Goal: Task Accomplishment & Management: Manage account settings

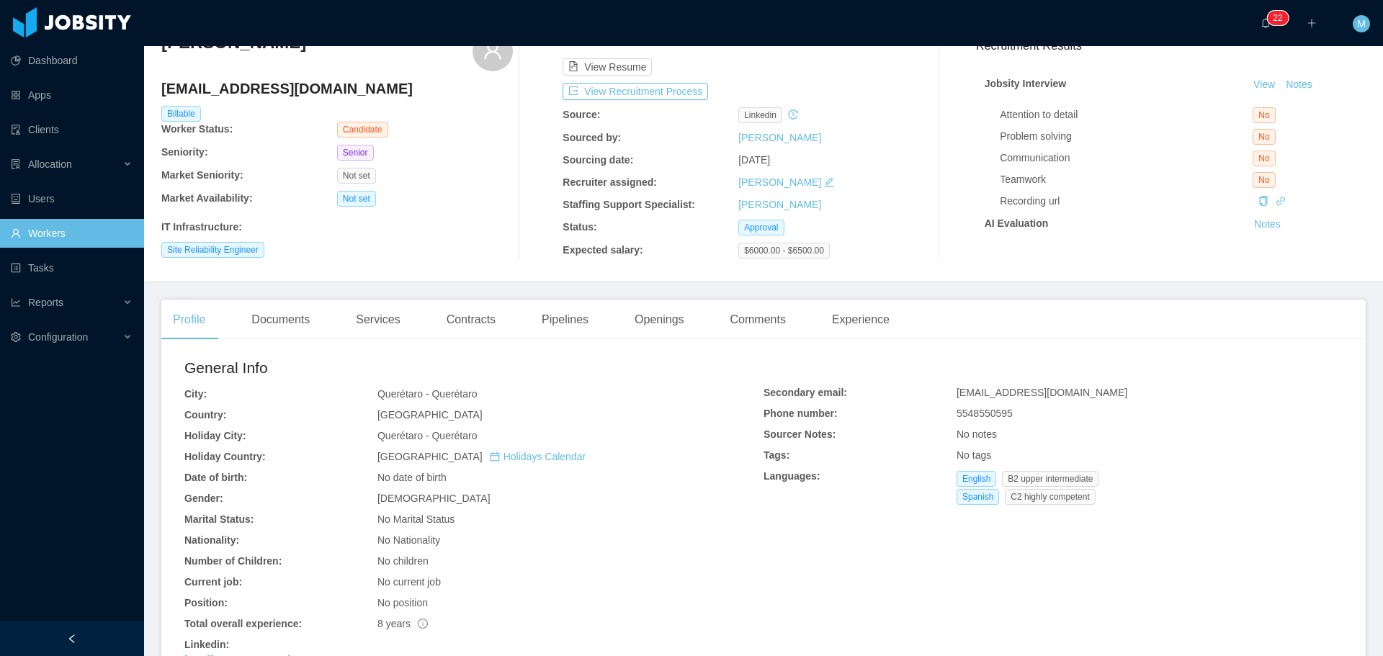
scroll to position [72, 0]
click at [660, 321] on div "Openings" at bounding box center [659, 317] width 73 height 40
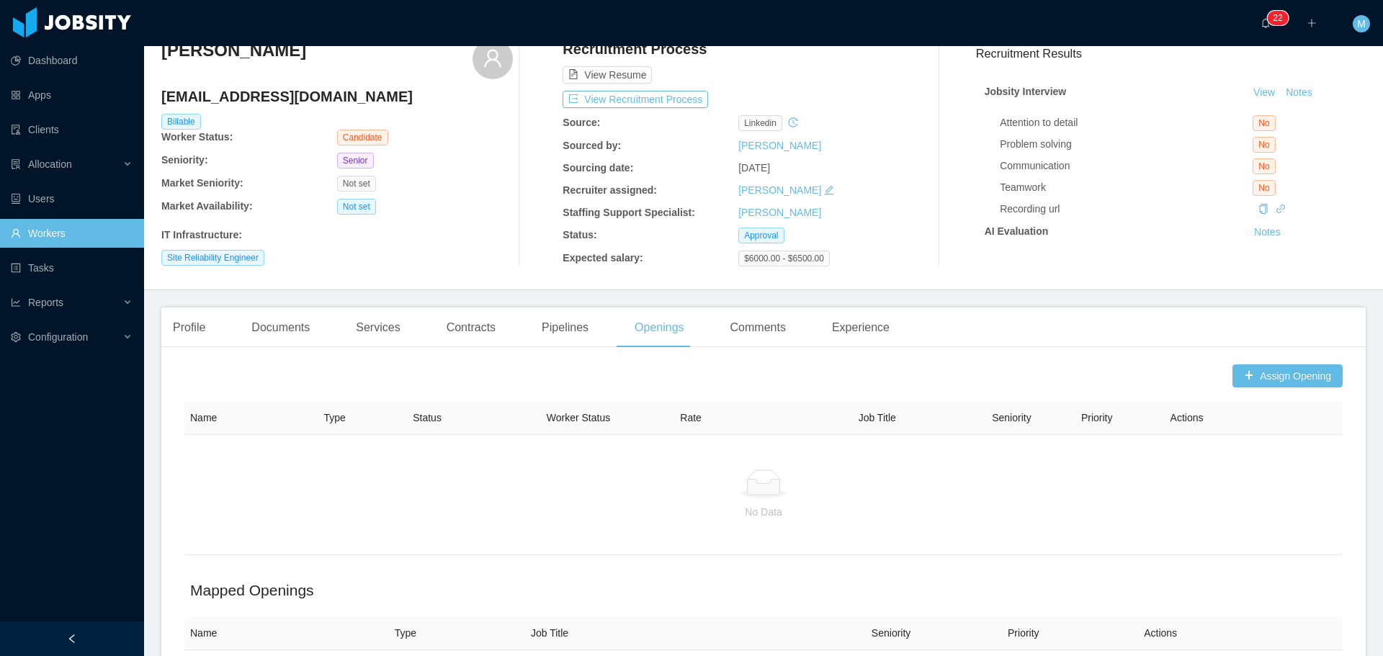
scroll to position [72, 0]
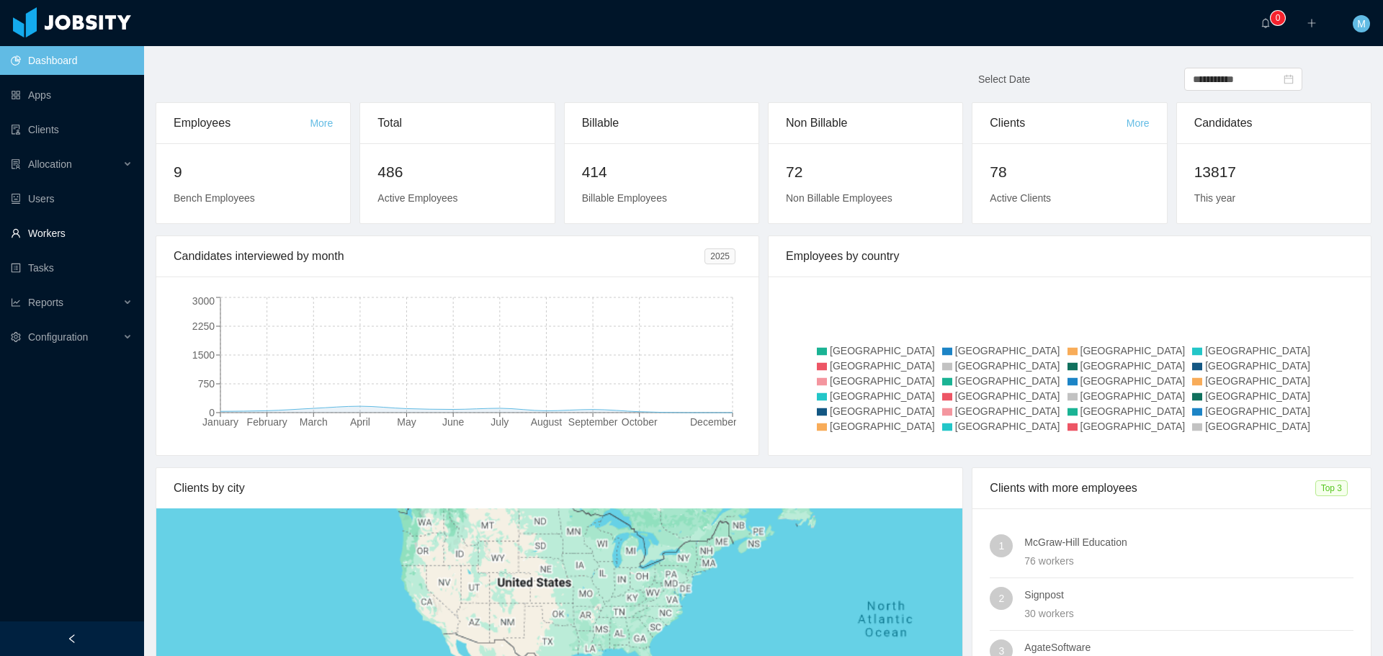
click at [68, 230] on link "Workers" at bounding box center [72, 233] width 122 height 29
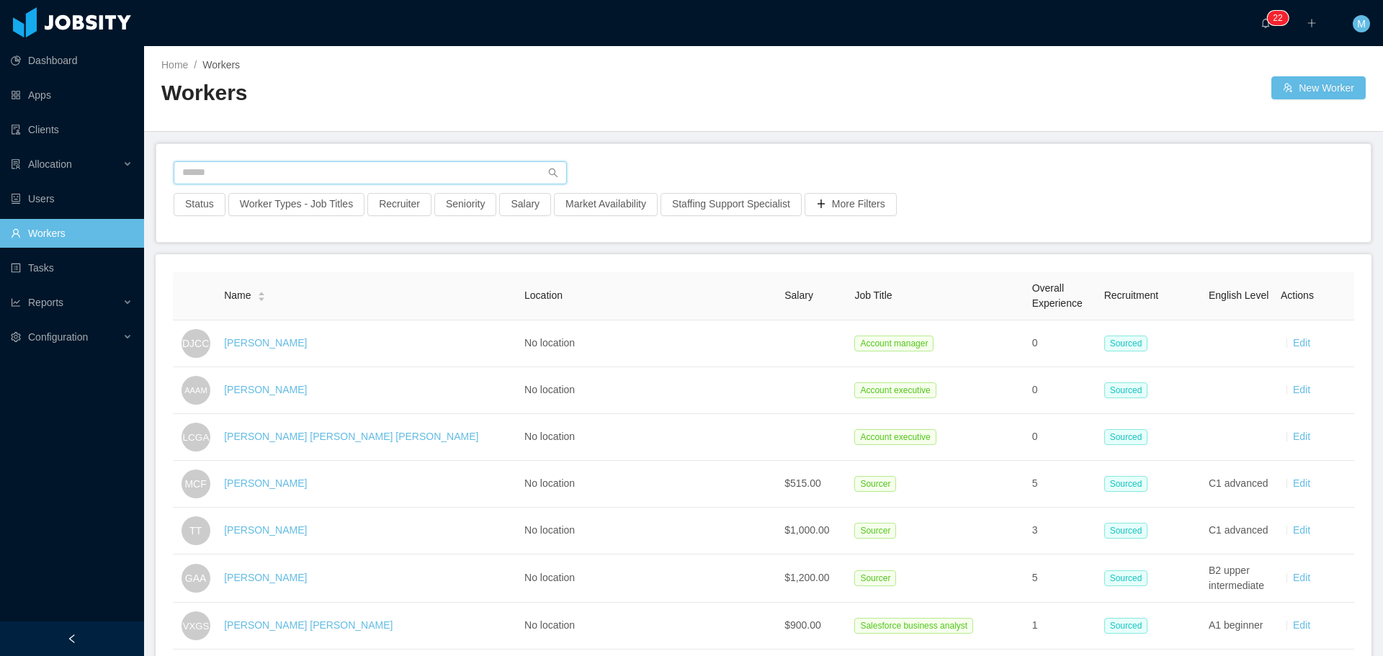
click at [238, 177] on input "text" at bounding box center [370, 172] width 393 height 23
paste input "**********"
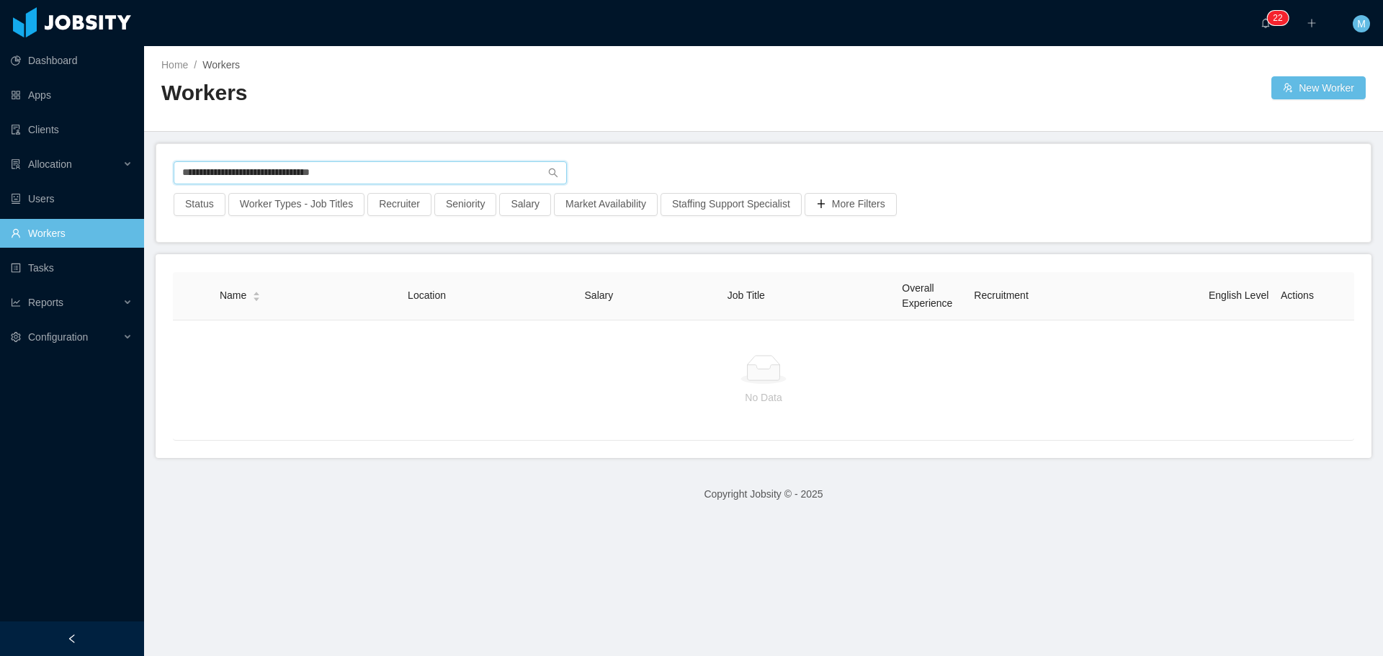
drag, startPoint x: 370, startPoint y: 166, endPoint x: 0, endPoint y: 231, distance: 375.9
click at [0, 232] on section "**********" at bounding box center [691, 328] width 1383 height 656
paste input "text"
type input "**********"
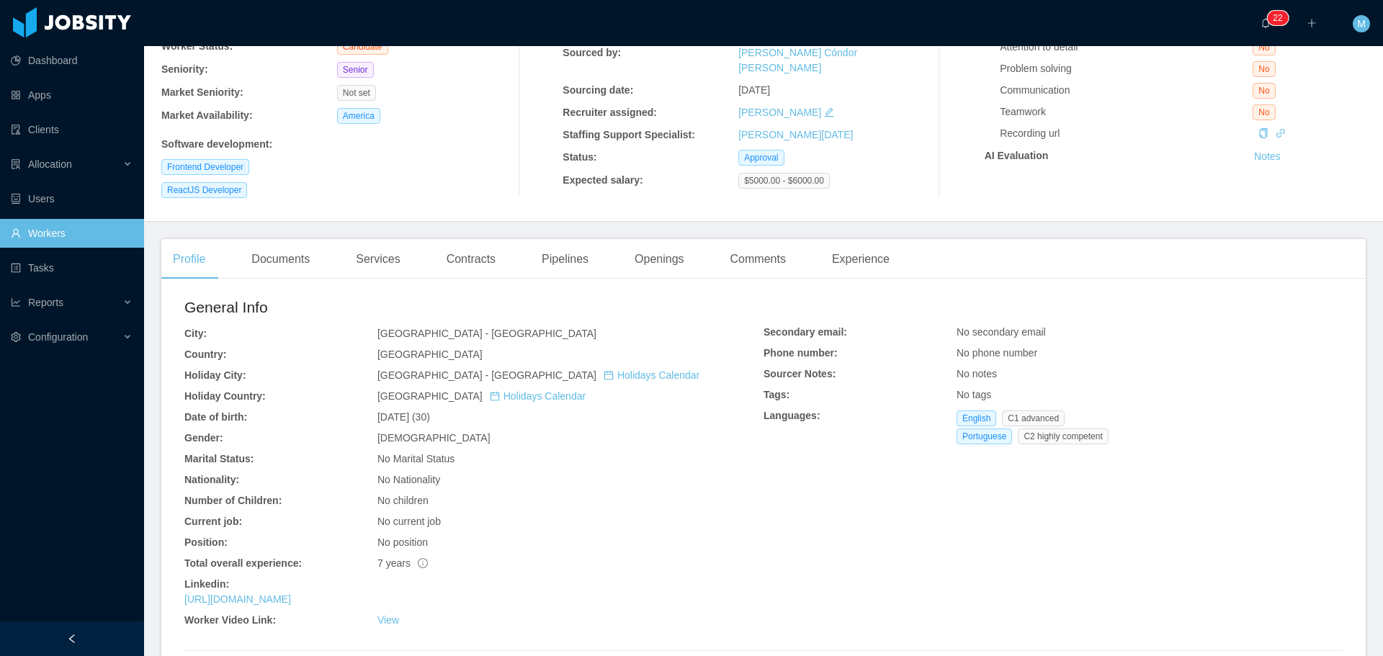
scroll to position [144, 0]
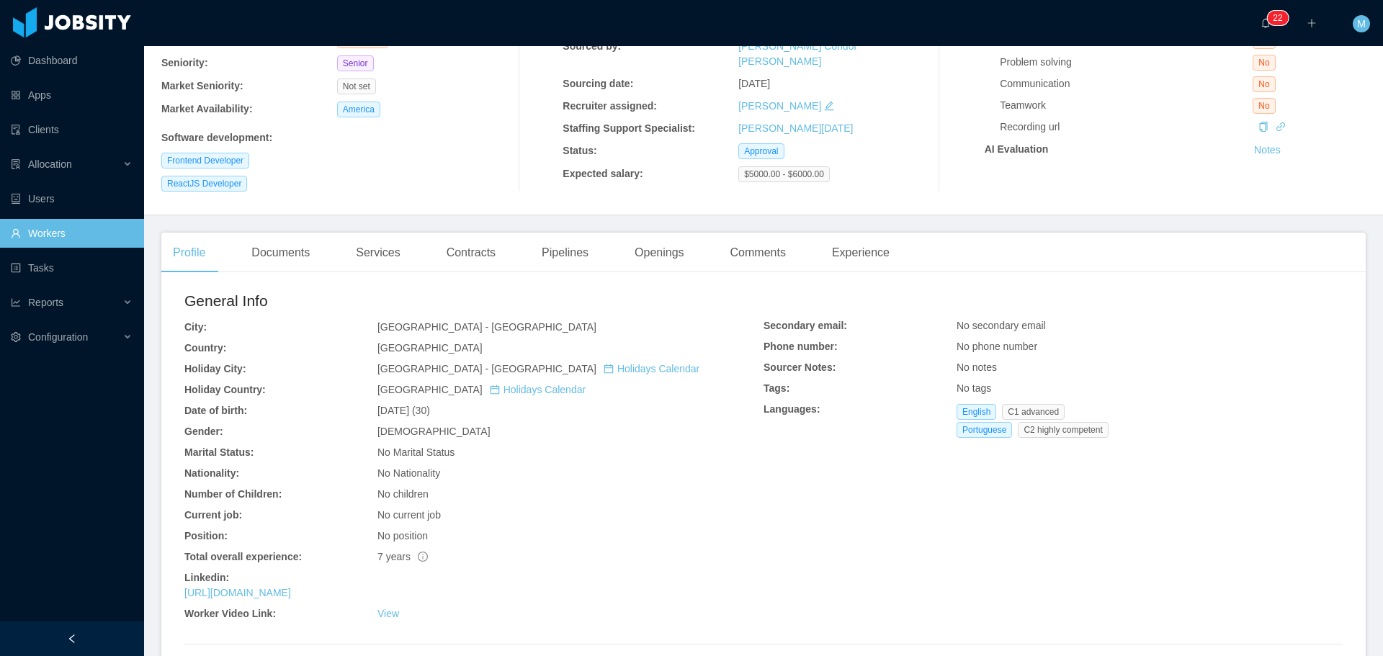
click at [340, 600] on div "https://www.linkedin.com/in/yohanaugusto" at bounding box center [473, 593] width 579 height 15
click at [291, 597] on link "https://www.linkedin.com/in/yohanaugusto" at bounding box center [237, 593] width 107 height 12
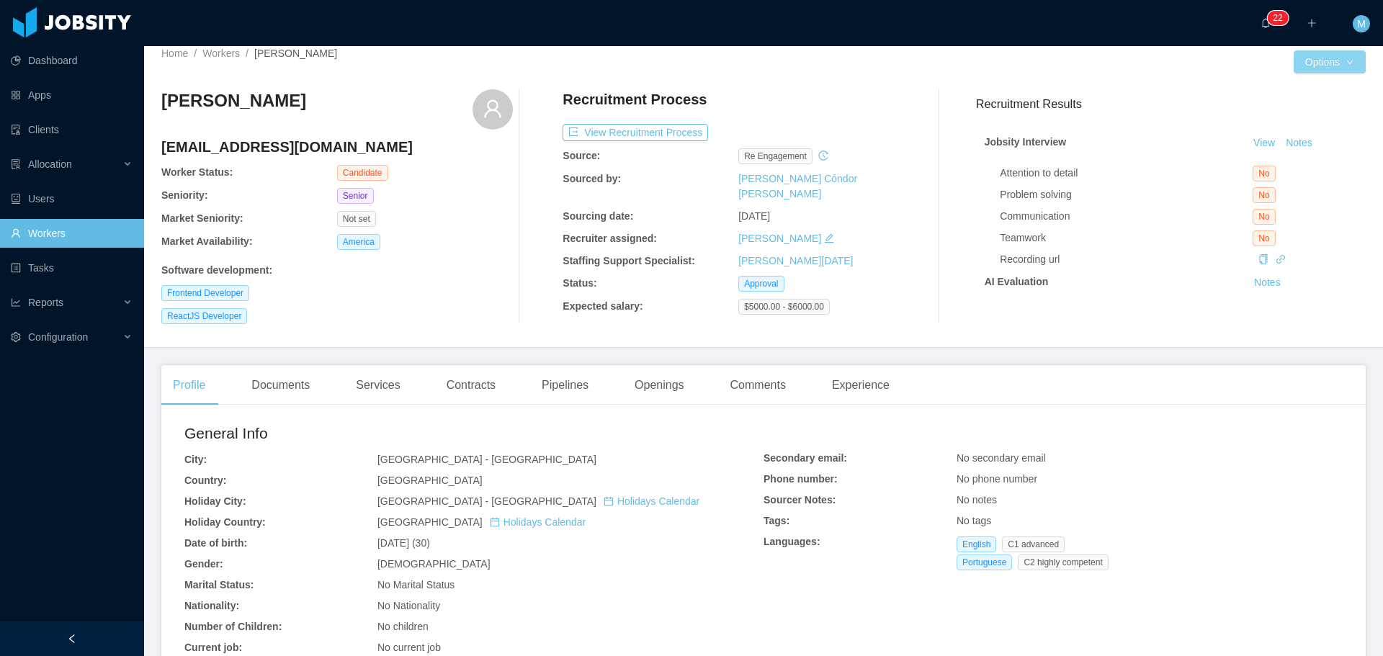
scroll to position [0, 0]
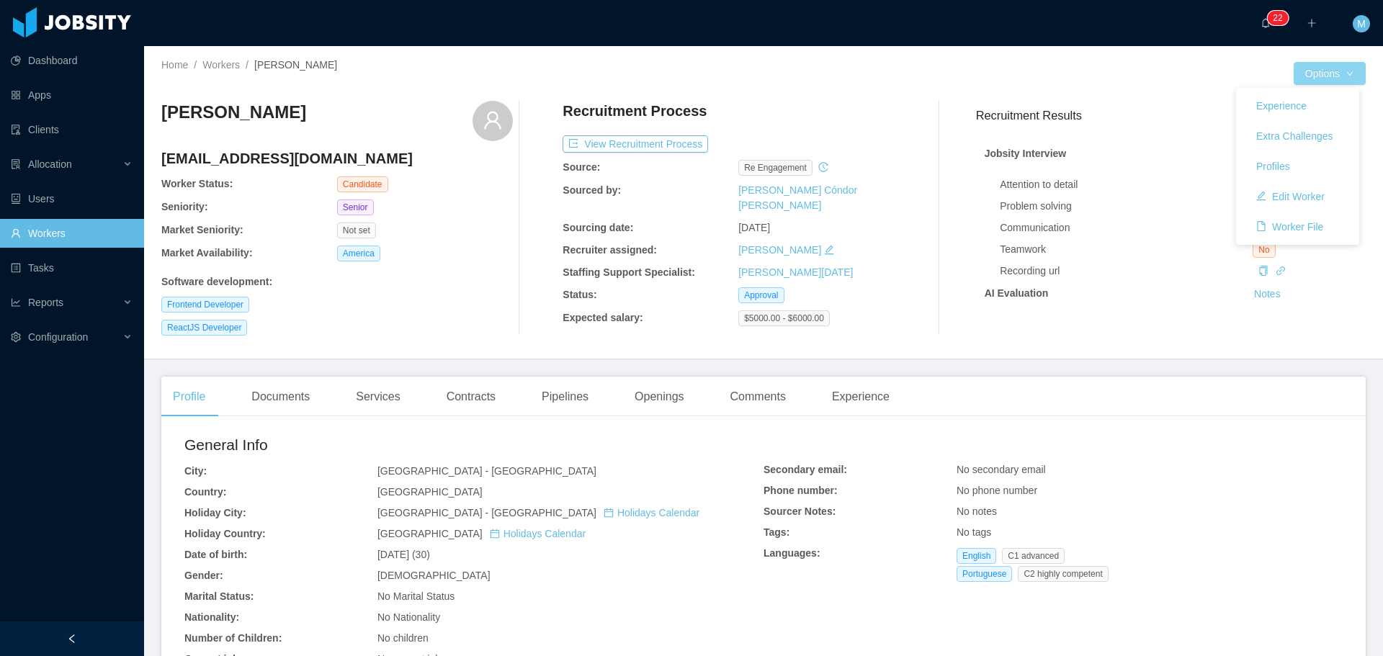
click at [1314, 74] on button "Options" at bounding box center [1329, 73] width 72 height 23
click at [1283, 189] on button "Edit Worker" at bounding box center [1290, 196] width 91 height 23
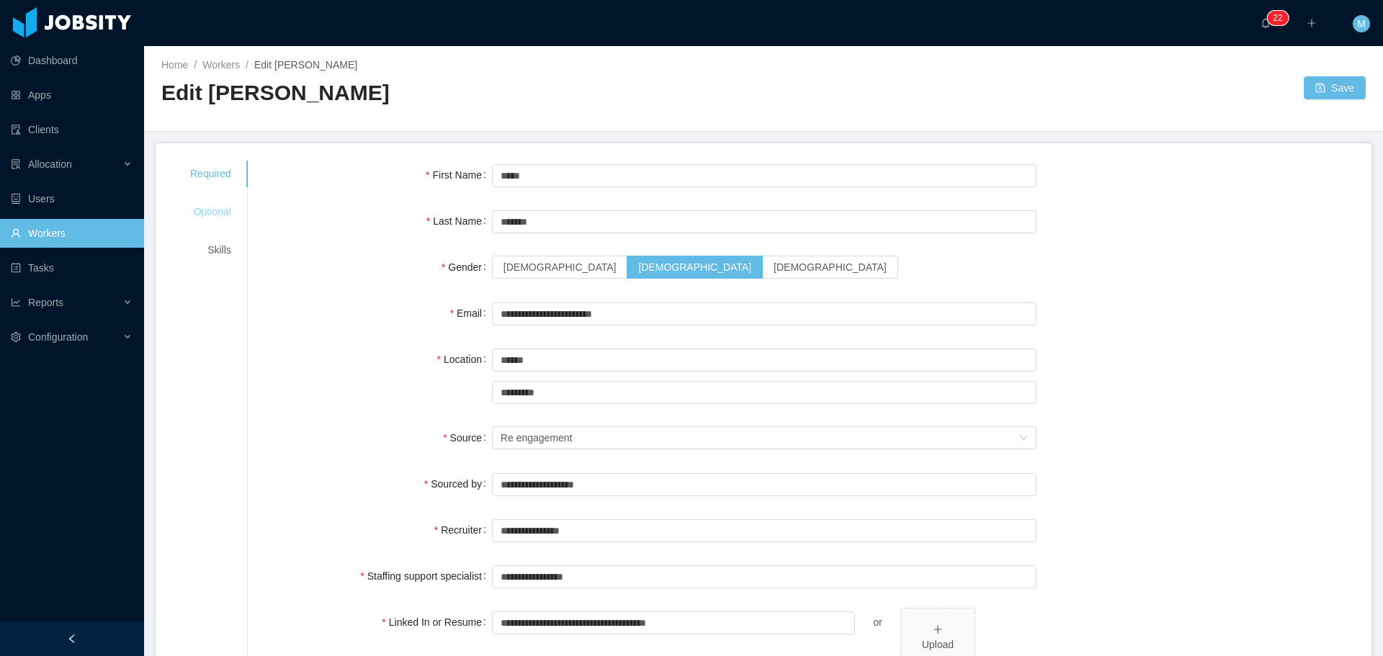
click at [218, 222] on div "Optional" at bounding box center [211, 212] width 76 height 27
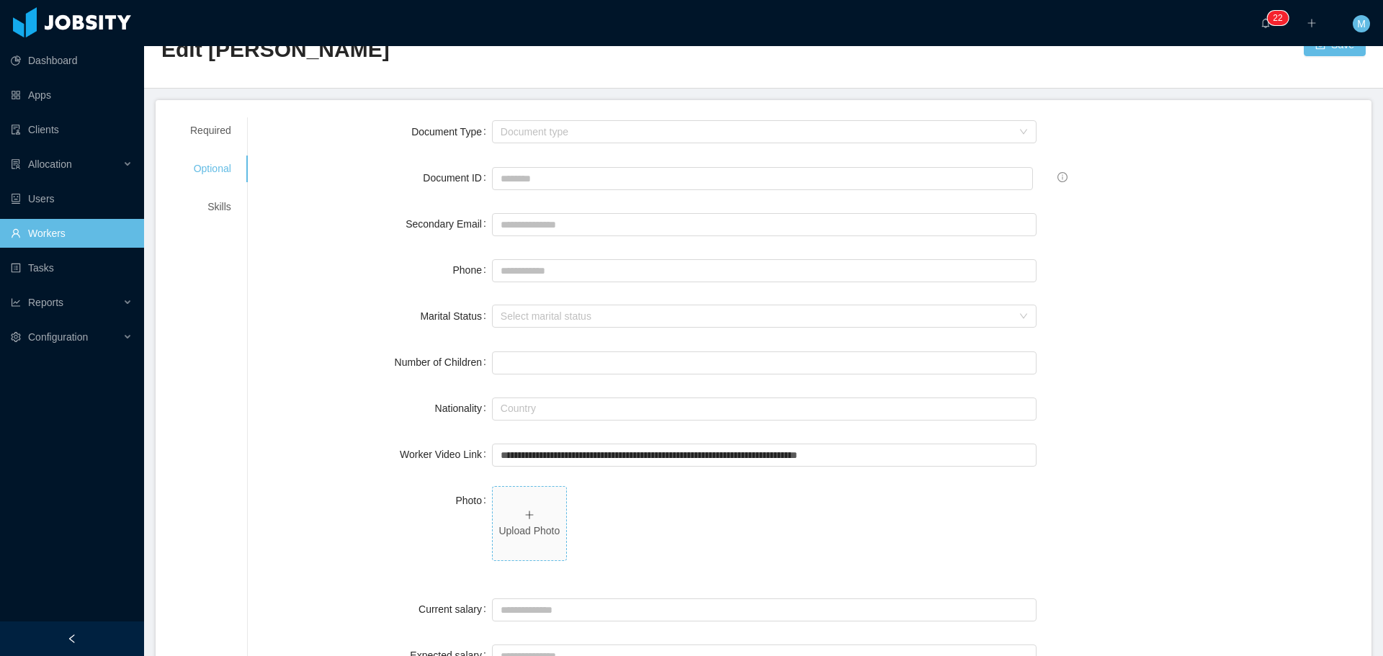
scroll to position [144, 0]
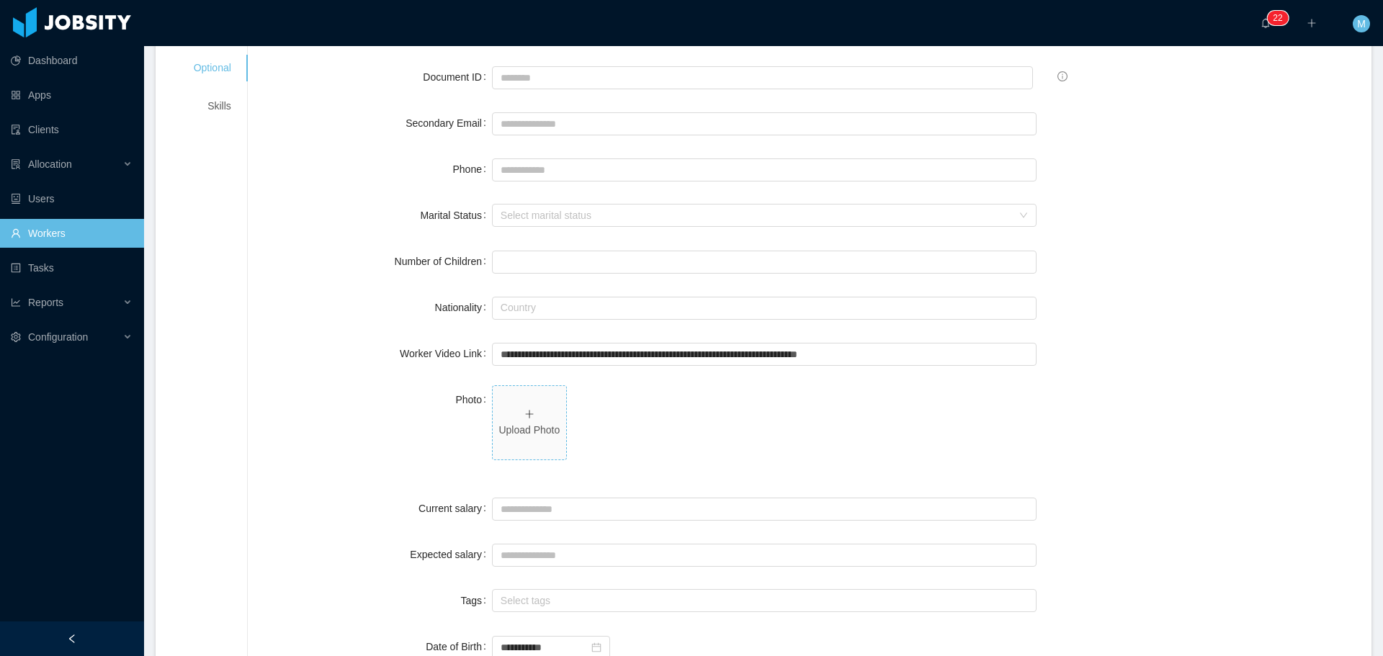
click at [518, 413] on span "Upload Photo" at bounding box center [529, 422] width 73 height 73
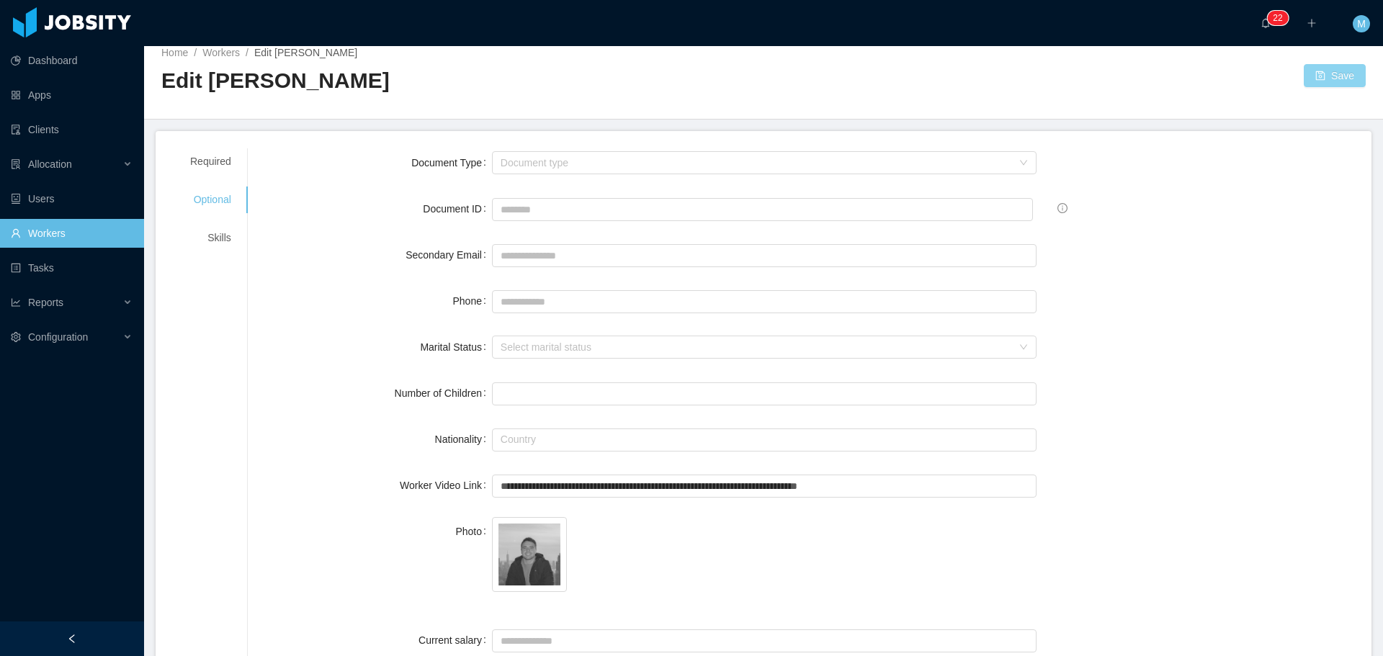
scroll to position [0, 0]
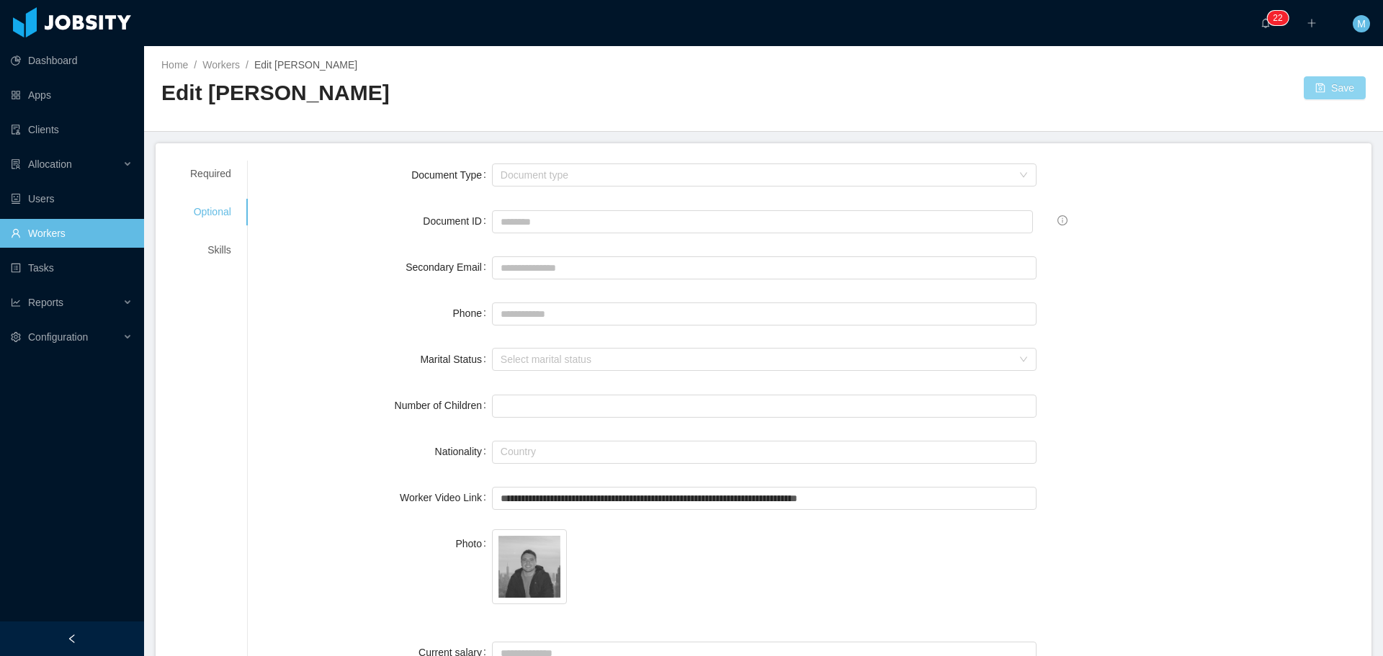
click at [1314, 81] on button "Save" at bounding box center [1335, 87] width 62 height 23
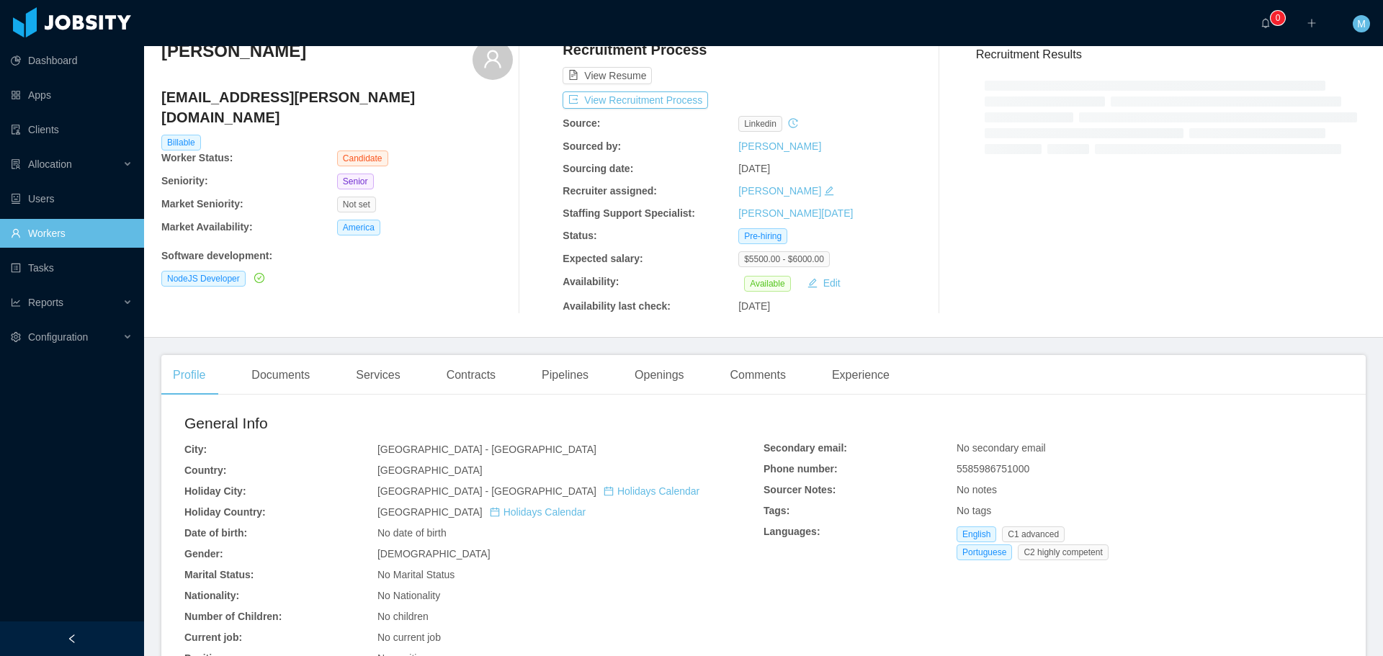
scroll to position [288, 0]
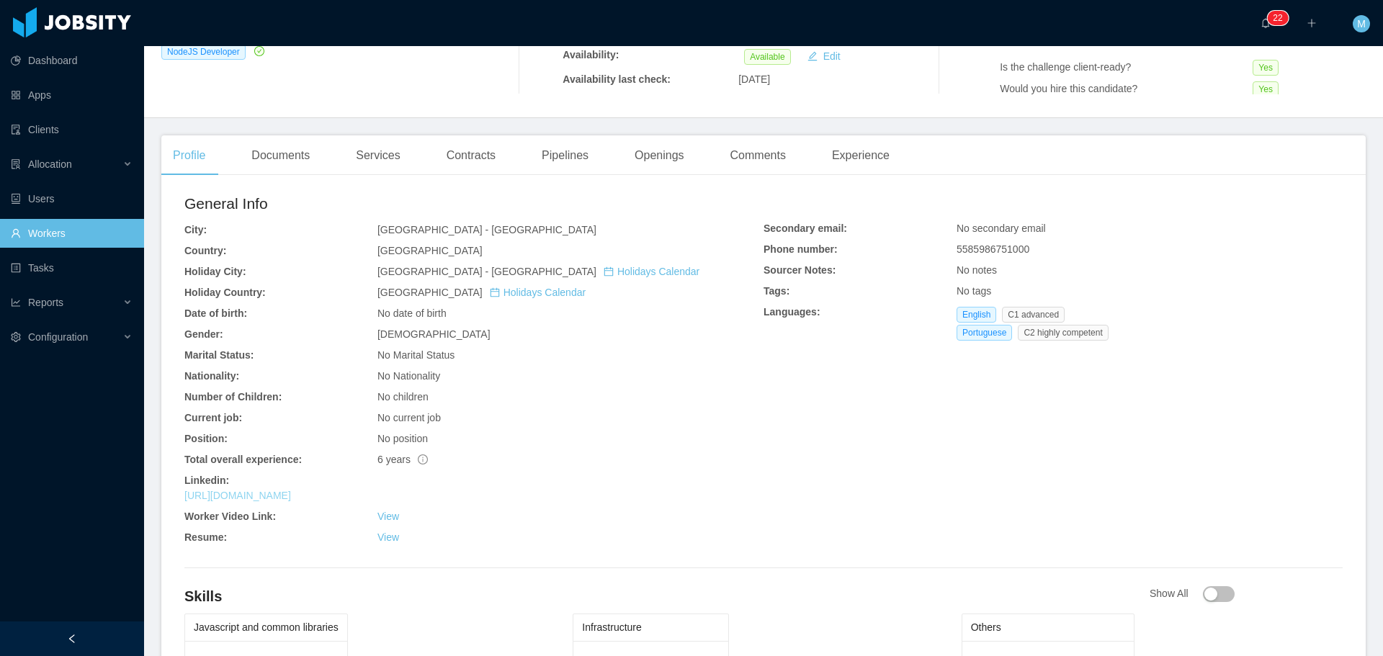
click at [257, 492] on link "[URL][DOMAIN_NAME]" at bounding box center [237, 496] width 107 height 12
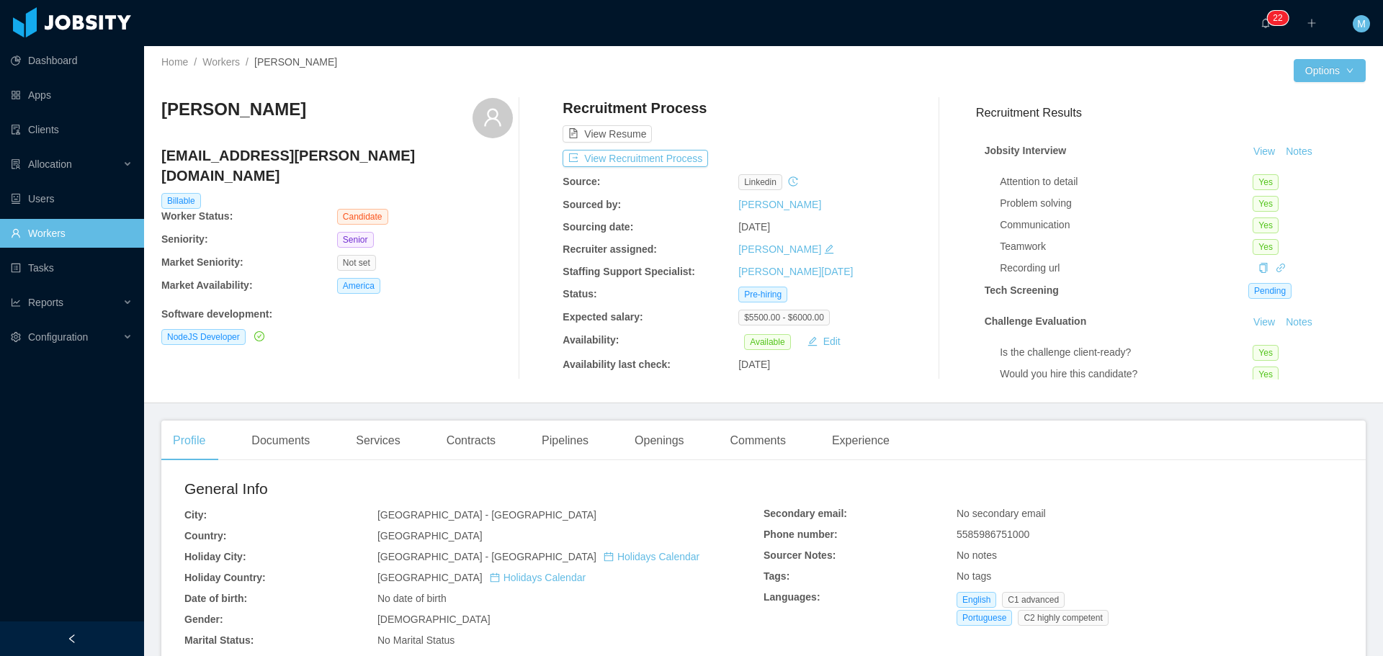
scroll to position [0, 0]
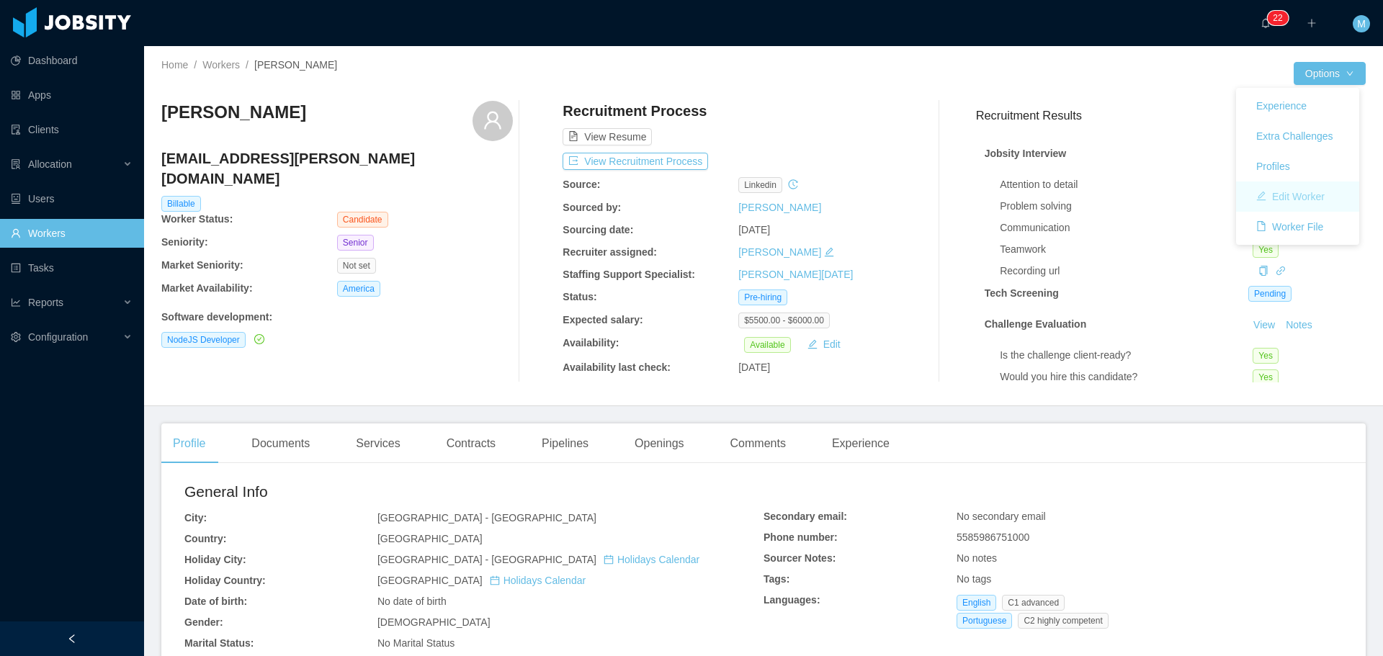
click at [1295, 189] on button "Edit Worker" at bounding box center [1290, 196] width 91 height 23
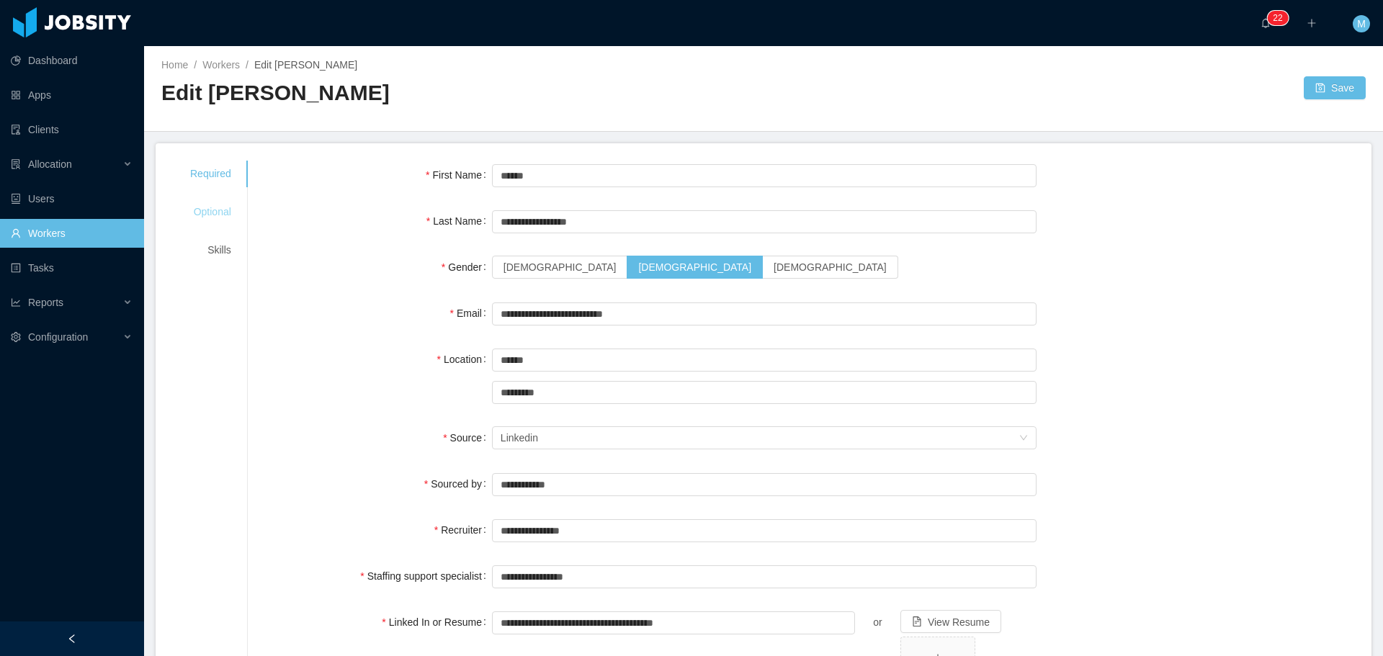
click at [222, 218] on div "Optional" at bounding box center [211, 212] width 76 height 27
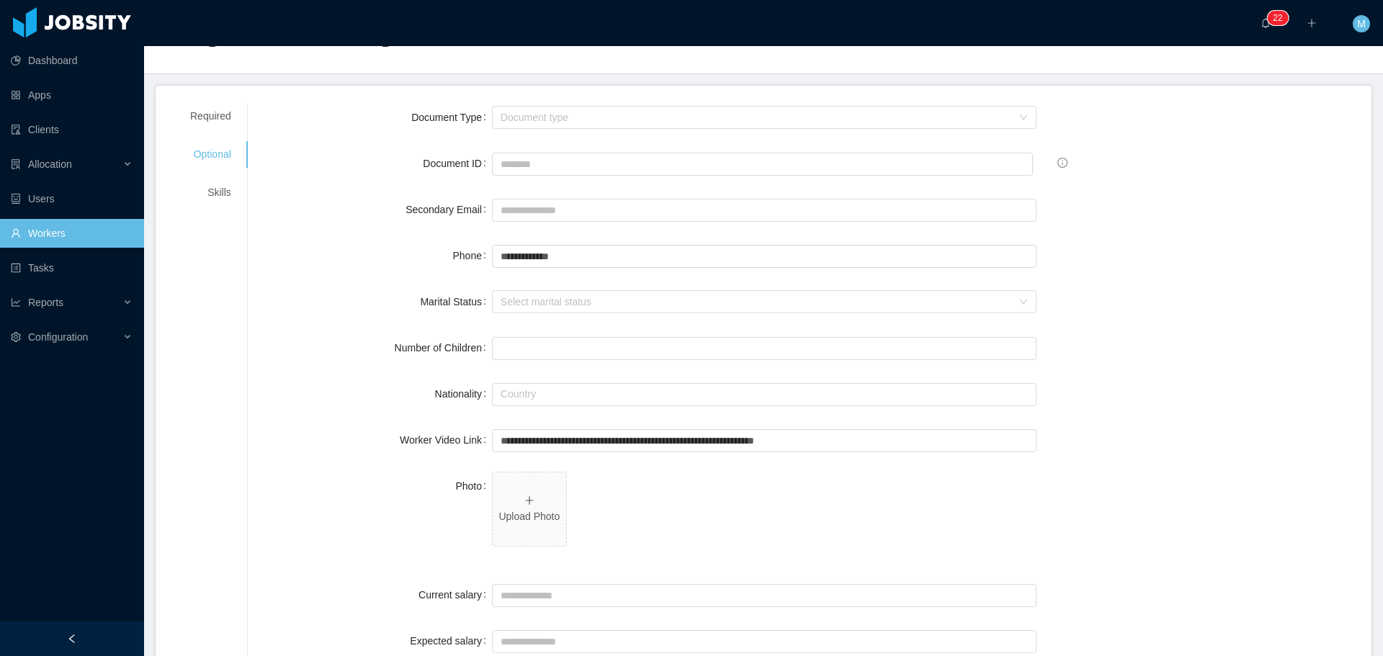
scroll to position [216, 0]
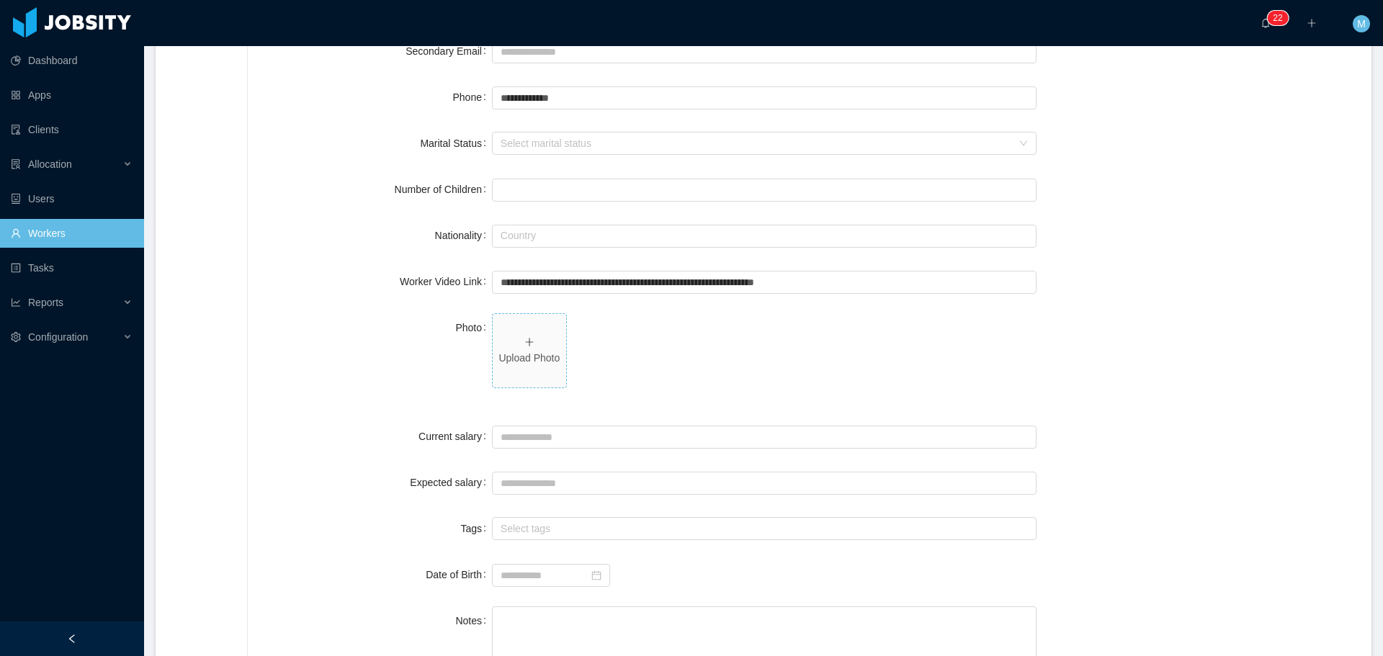
click at [524, 362] on p "Upload Photo" at bounding box center [529, 358] width 62 height 15
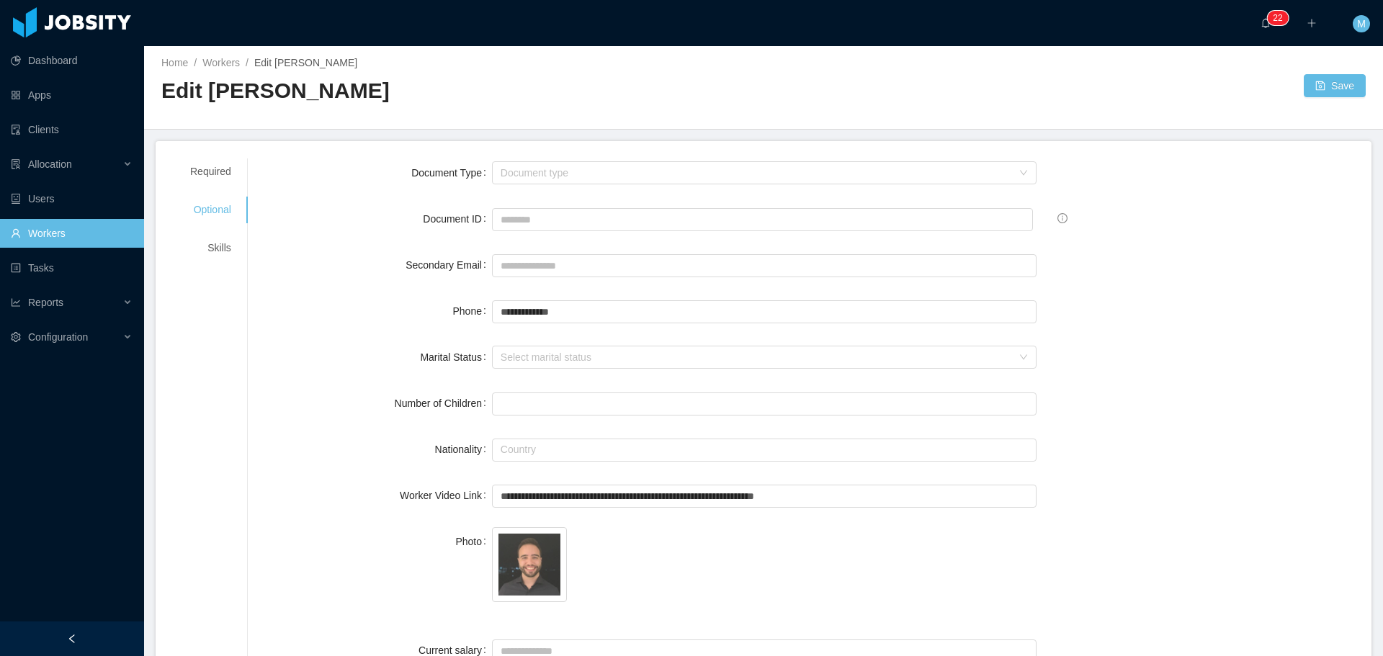
scroll to position [0, 0]
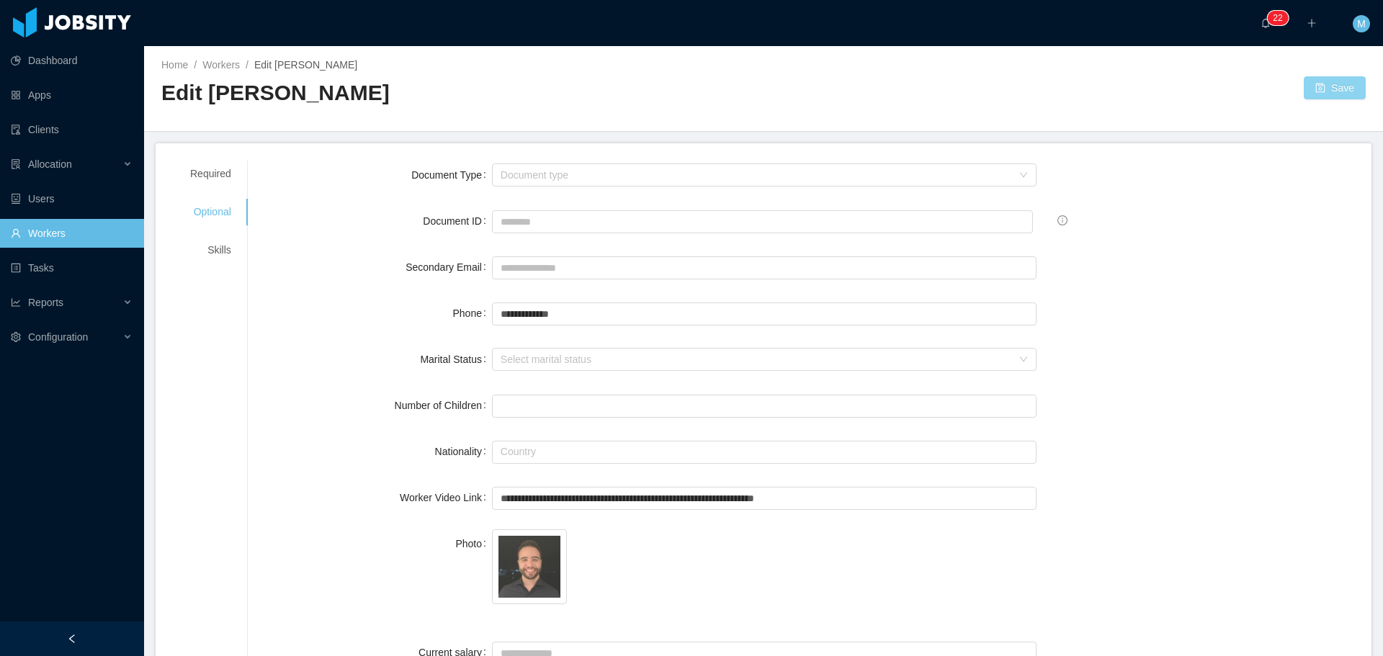
click at [1311, 84] on button "Save" at bounding box center [1335, 87] width 62 height 23
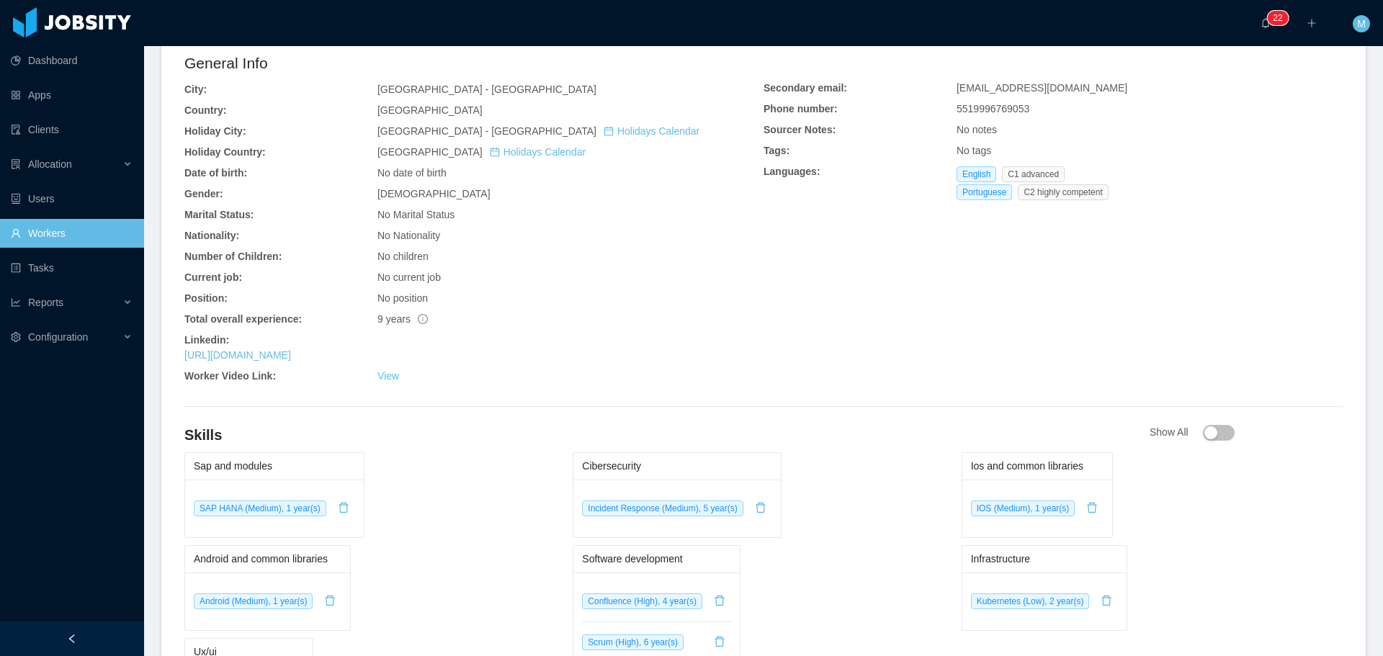
scroll to position [432, 0]
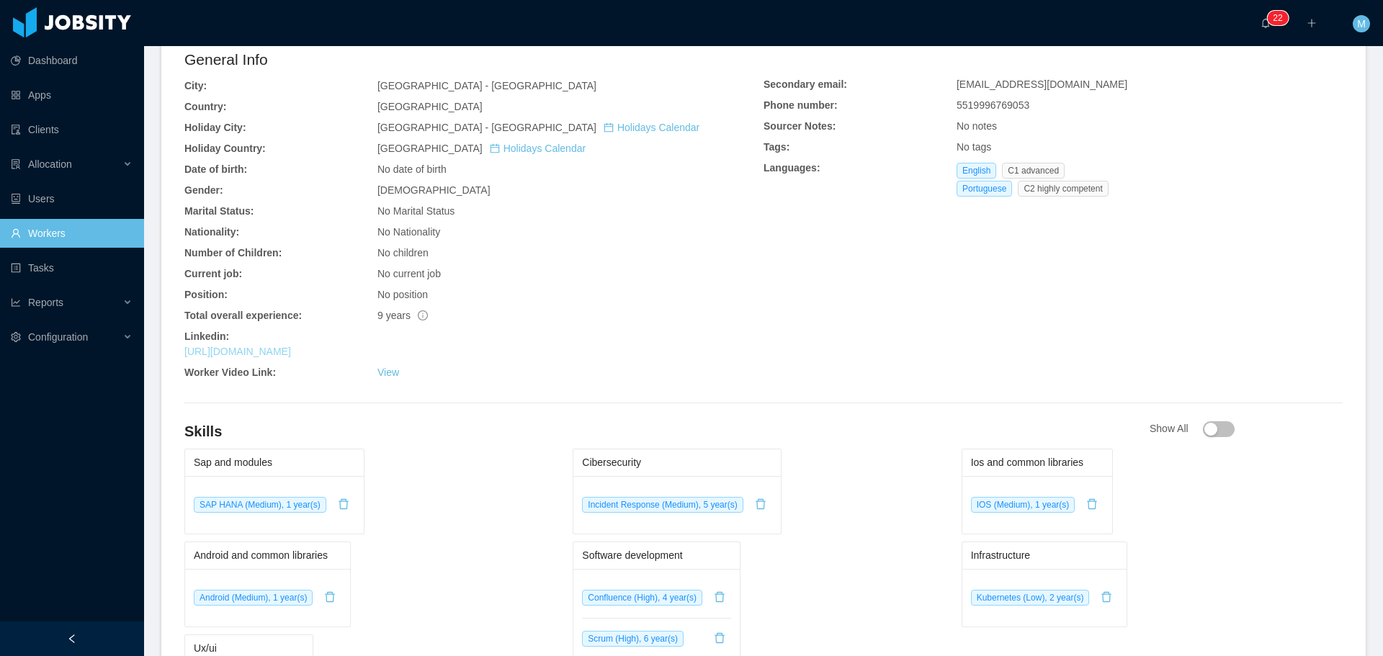
click at [291, 351] on link "https://www.linkedin.com/in/marcielimuller" at bounding box center [237, 352] width 107 height 12
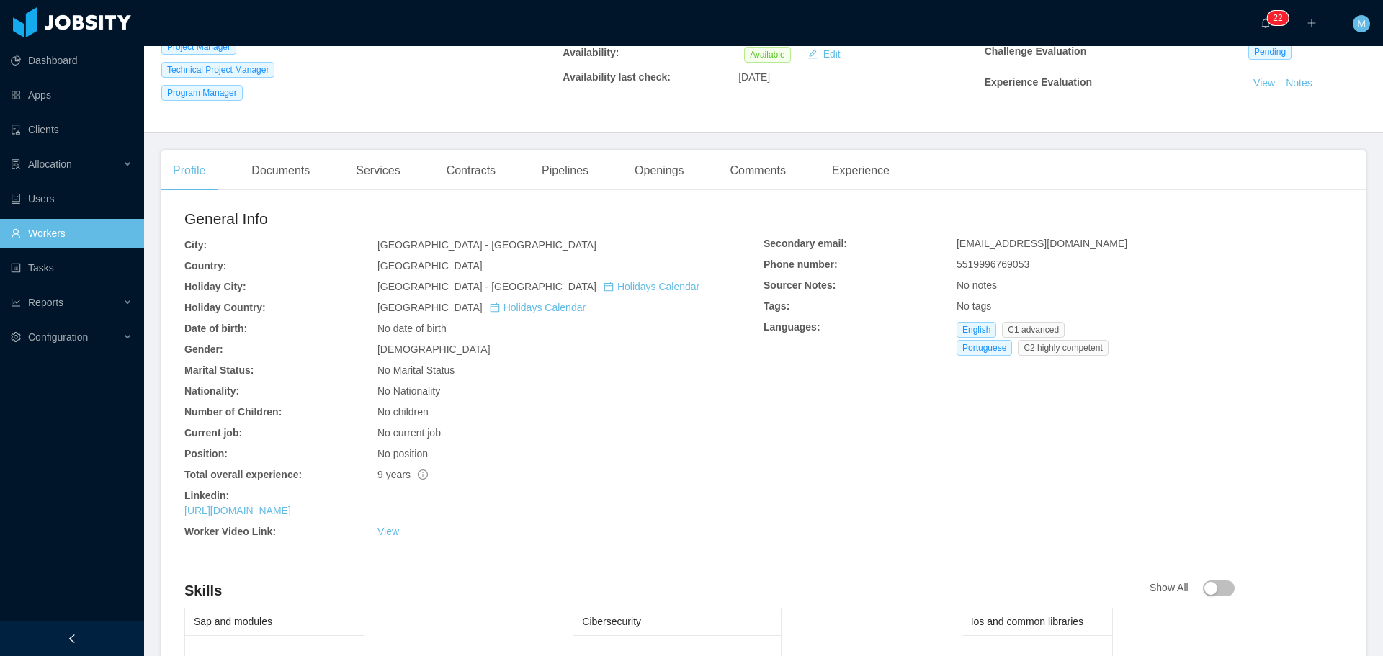
scroll to position [0, 0]
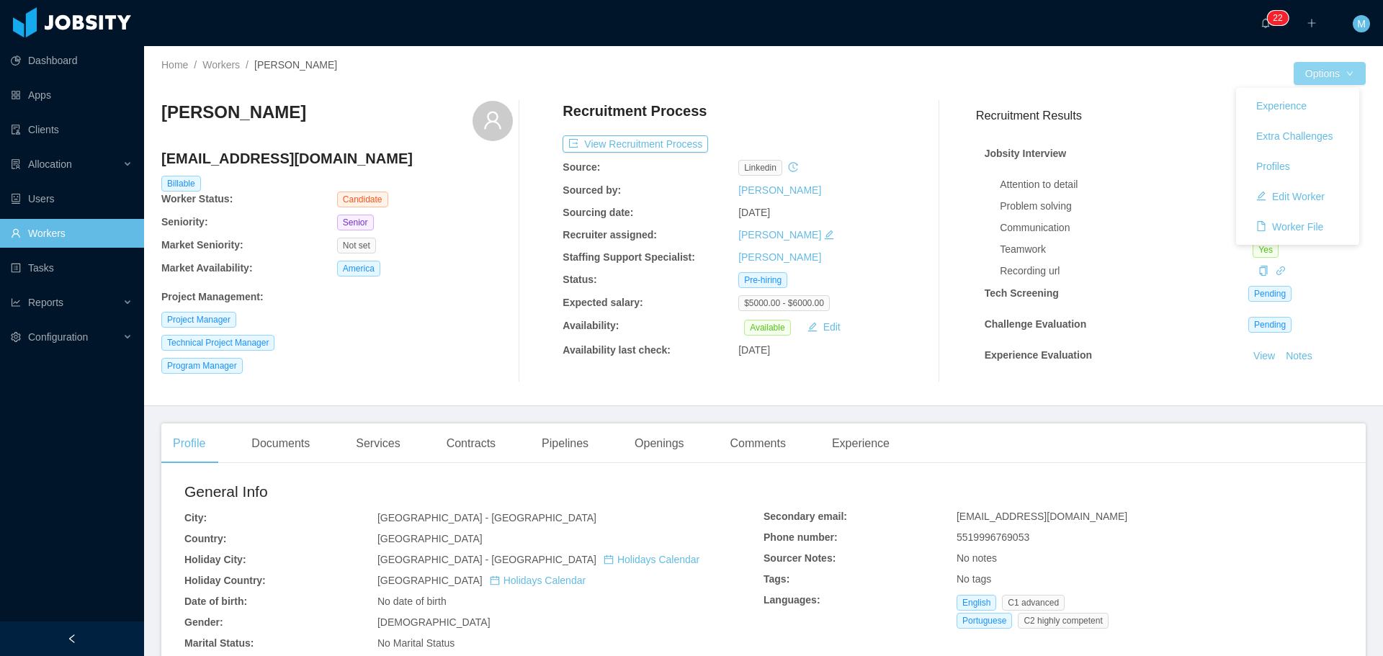
click at [1301, 67] on button "Options" at bounding box center [1329, 73] width 72 height 23
click at [1306, 193] on button "Edit Worker" at bounding box center [1290, 196] width 91 height 23
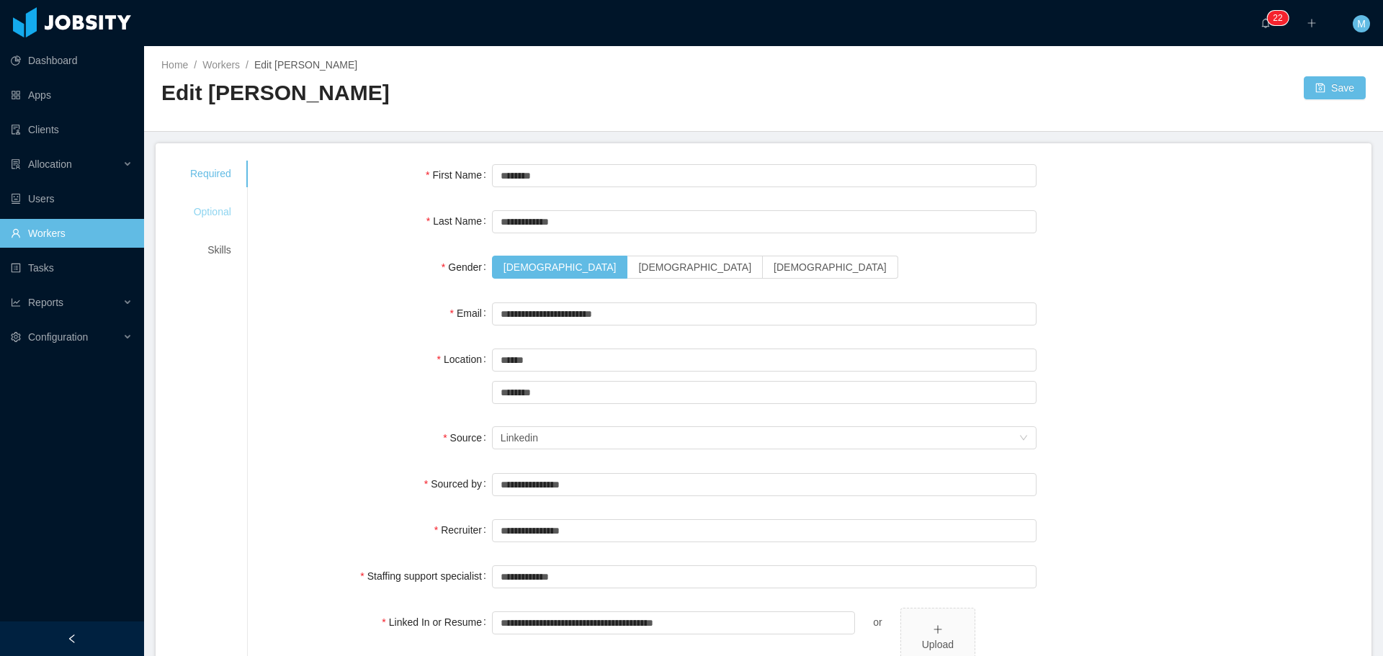
click at [199, 216] on div "Optional" at bounding box center [211, 212] width 76 height 27
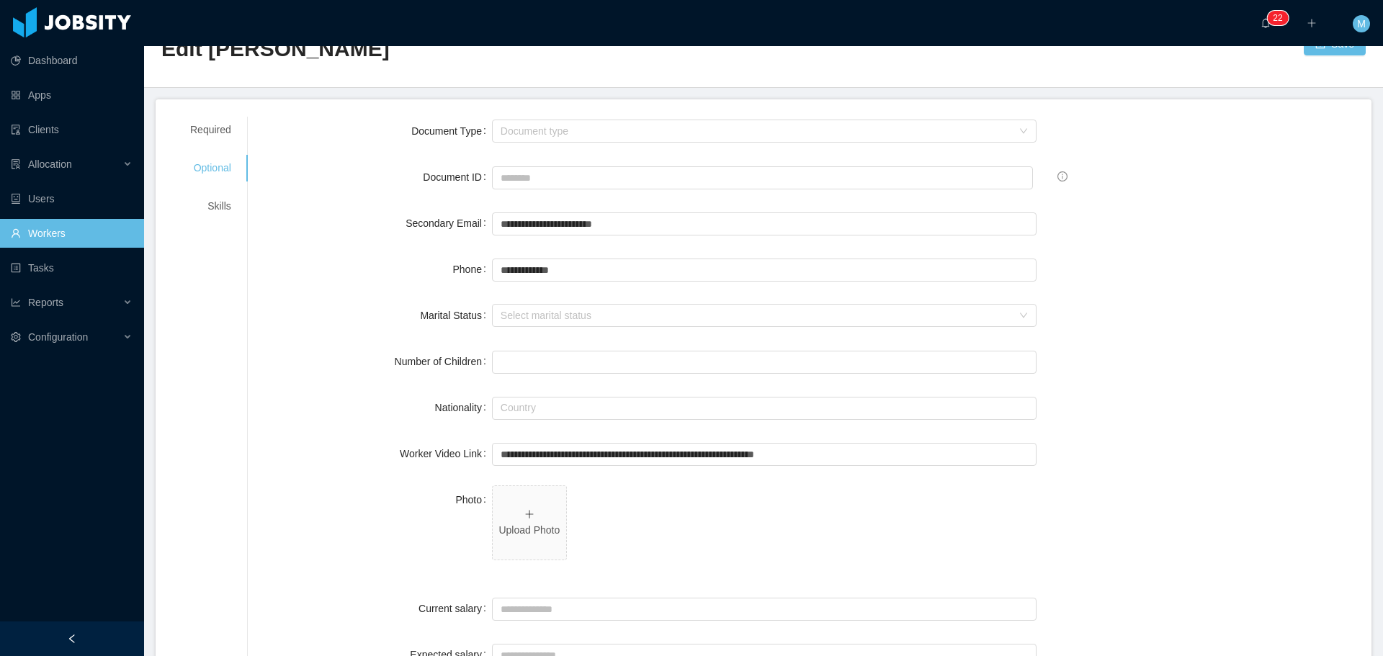
scroll to position [216, 0]
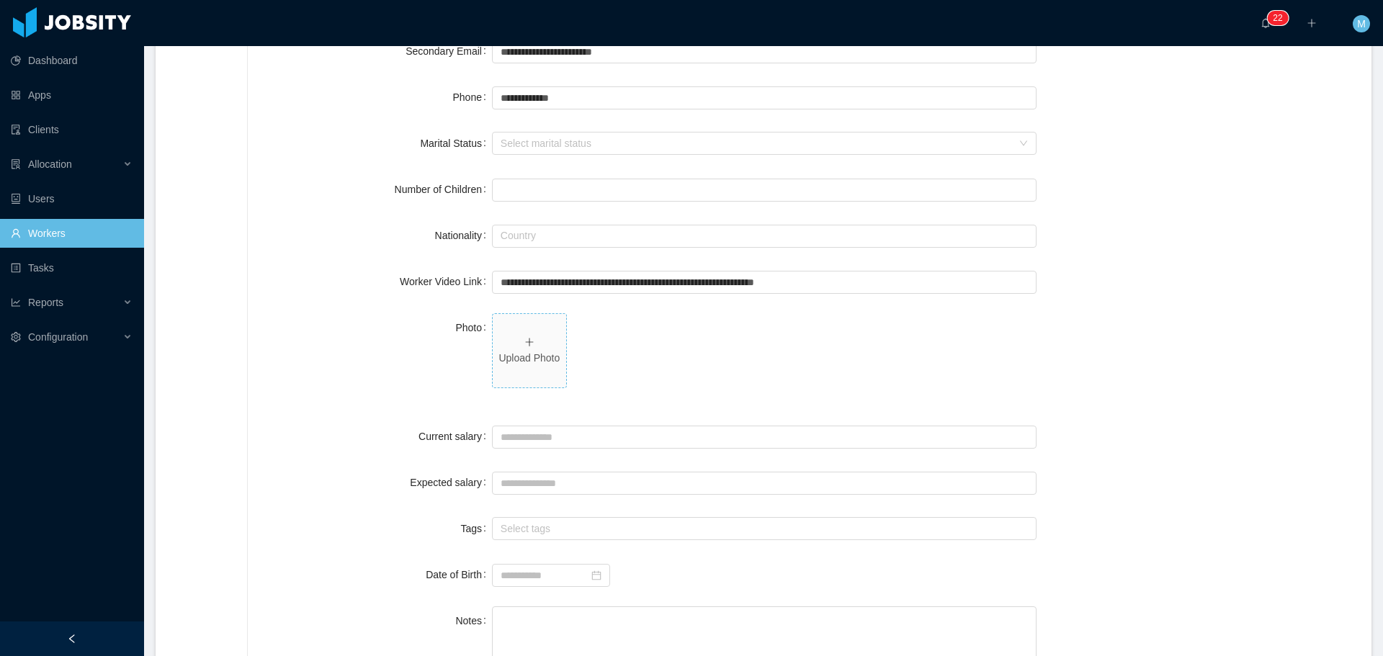
click at [542, 369] on span "Upload Photo" at bounding box center [529, 350] width 73 height 73
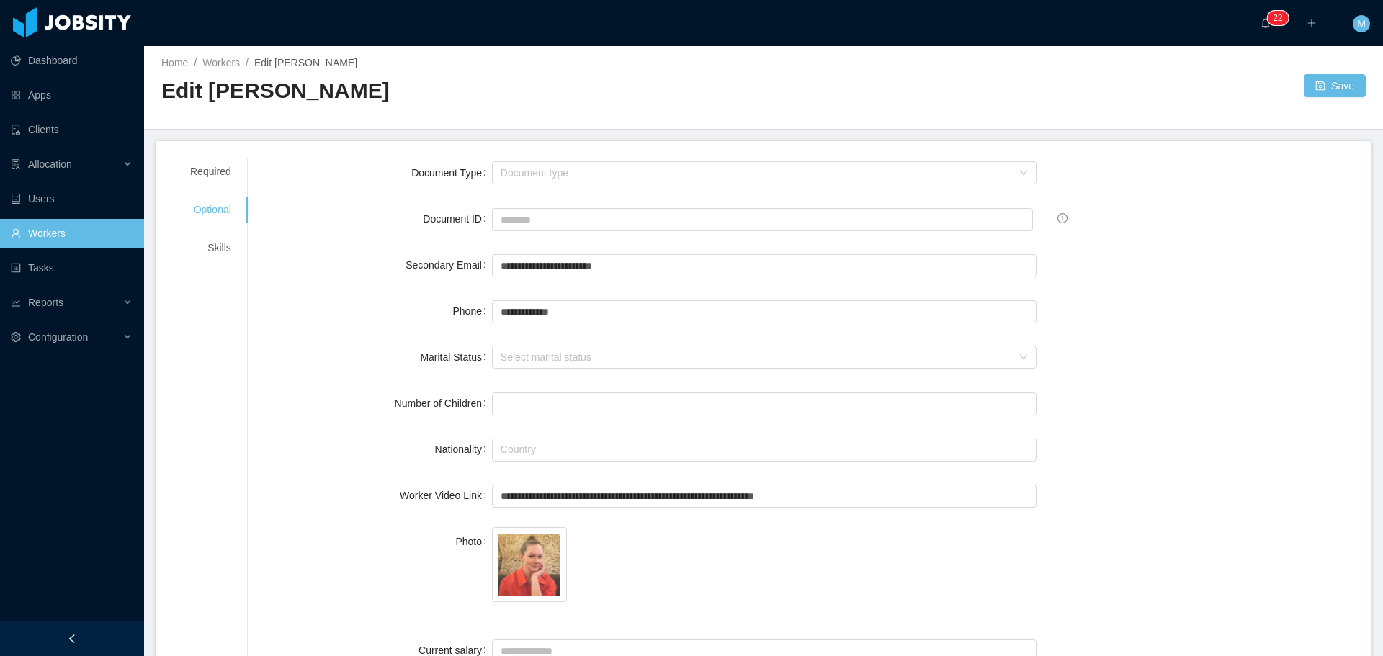
scroll to position [0, 0]
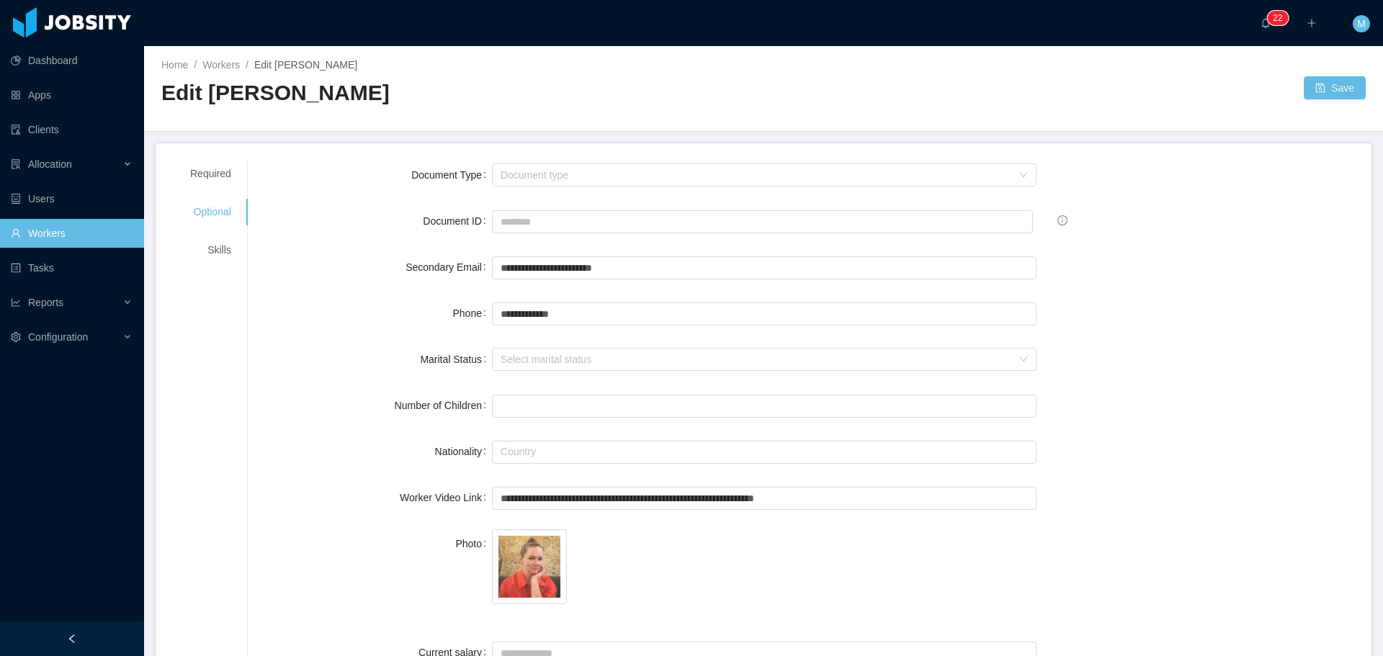
click at [1290, 95] on div at bounding box center [1033, 87] width 540 height 23
click at [1304, 91] on button "Save" at bounding box center [1335, 87] width 62 height 23
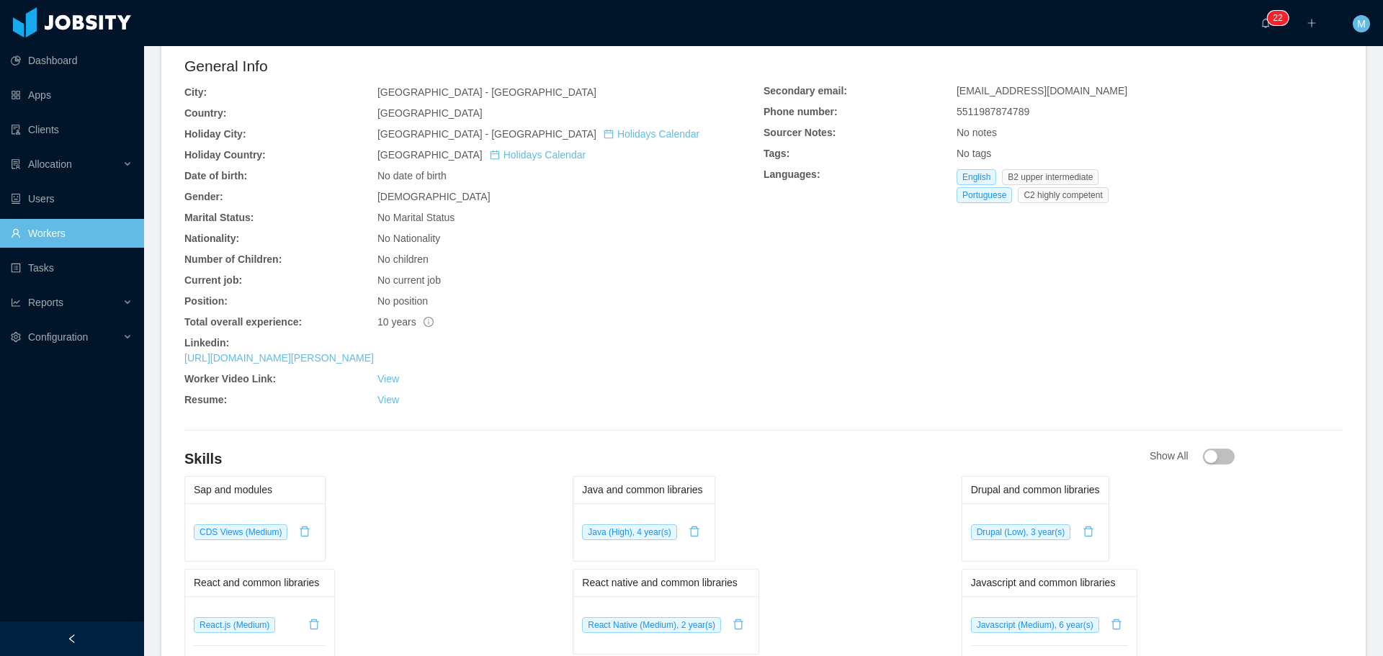
scroll to position [432, 0]
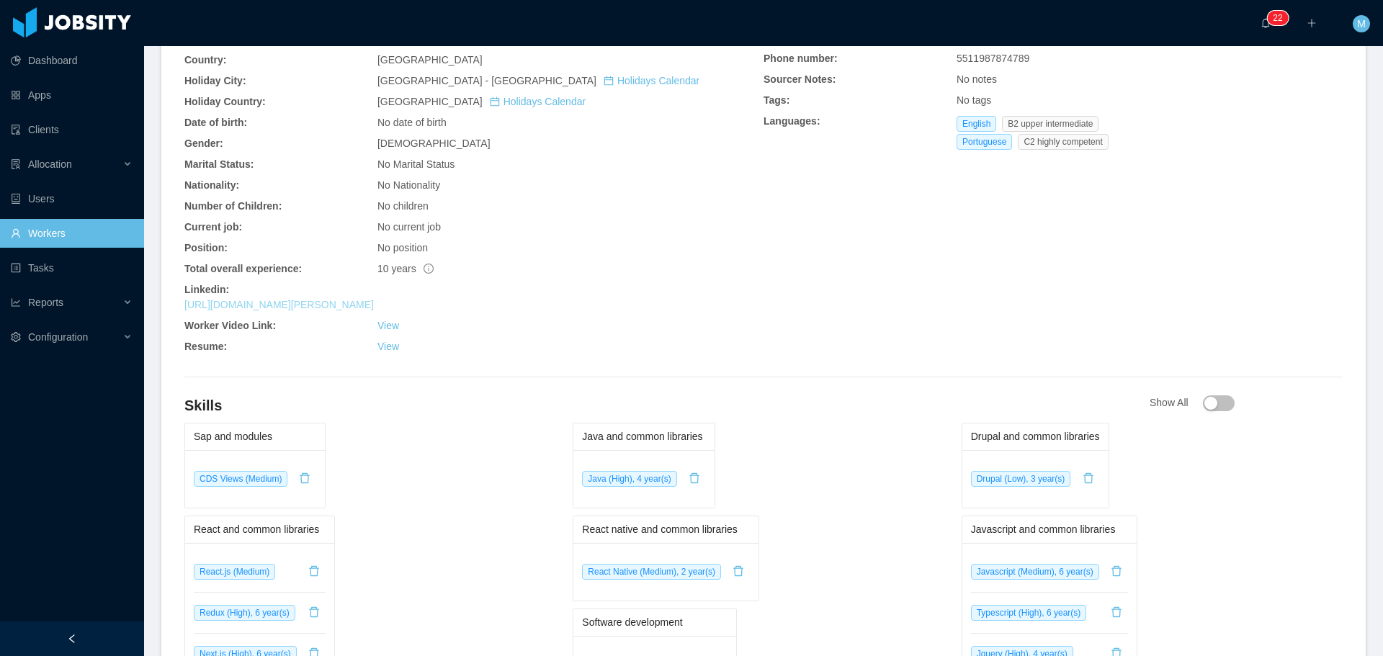
click at [302, 305] on link "[URL][DOMAIN_NAME][PERSON_NAME]" at bounding box center [278, 305] width 189 height 12
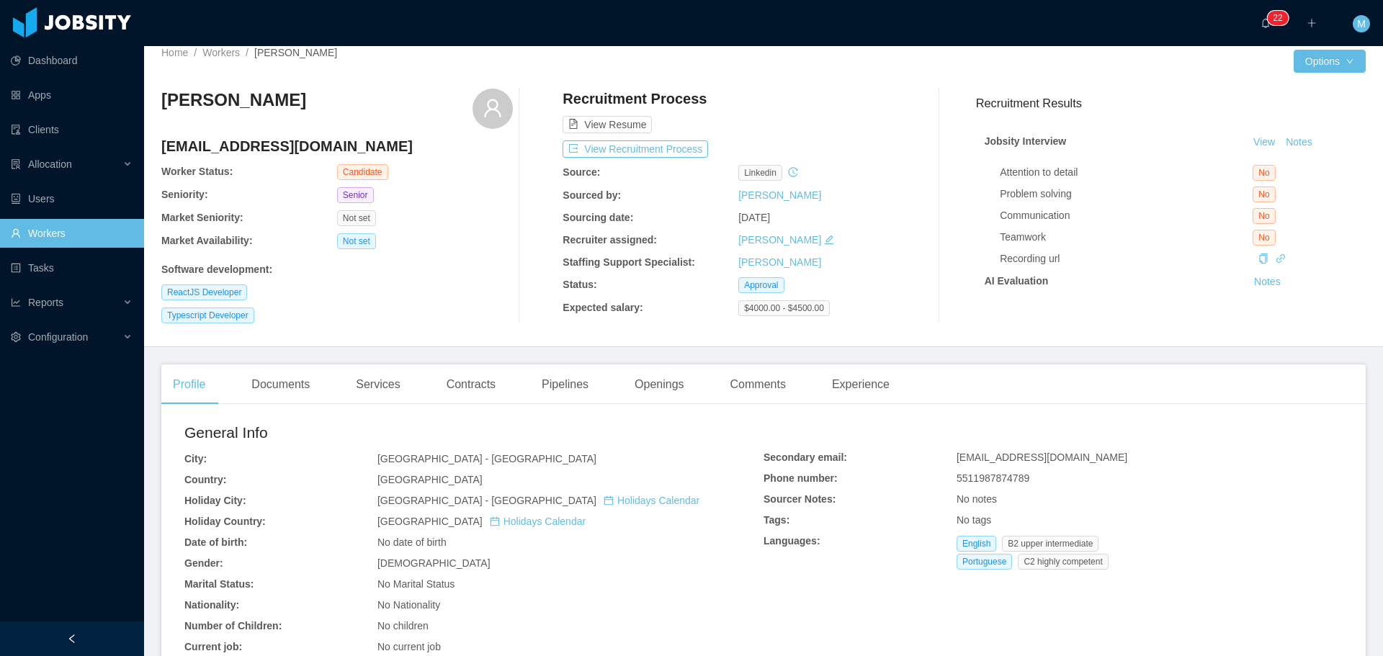
scroll to position [0, 0]
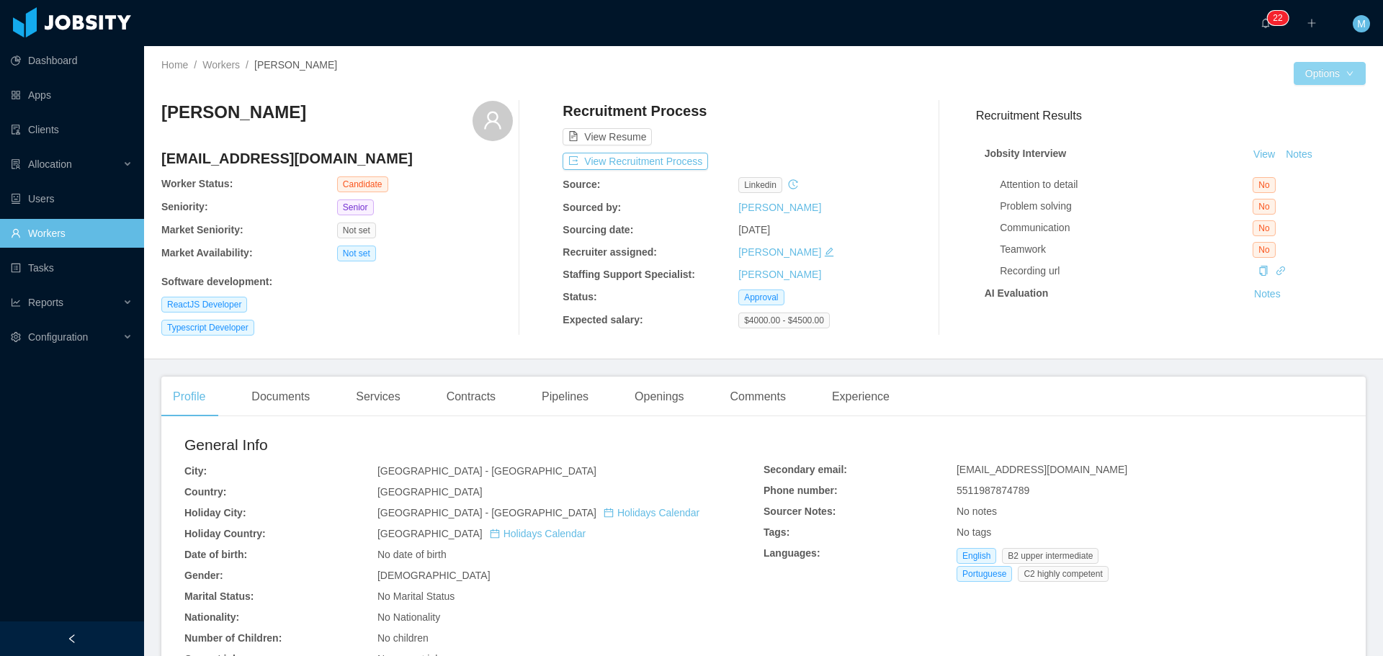
click at [1304, 79] on button "Options" at bounding box center [1329, 73] width 72 height 23
click at [1314, 71] on button "Options" at bounding box center [1329, 73] width 72 height 23
click at [1281, 196] on button "Edit Worker" at bounding box center [1290, 196] width 91 height 23
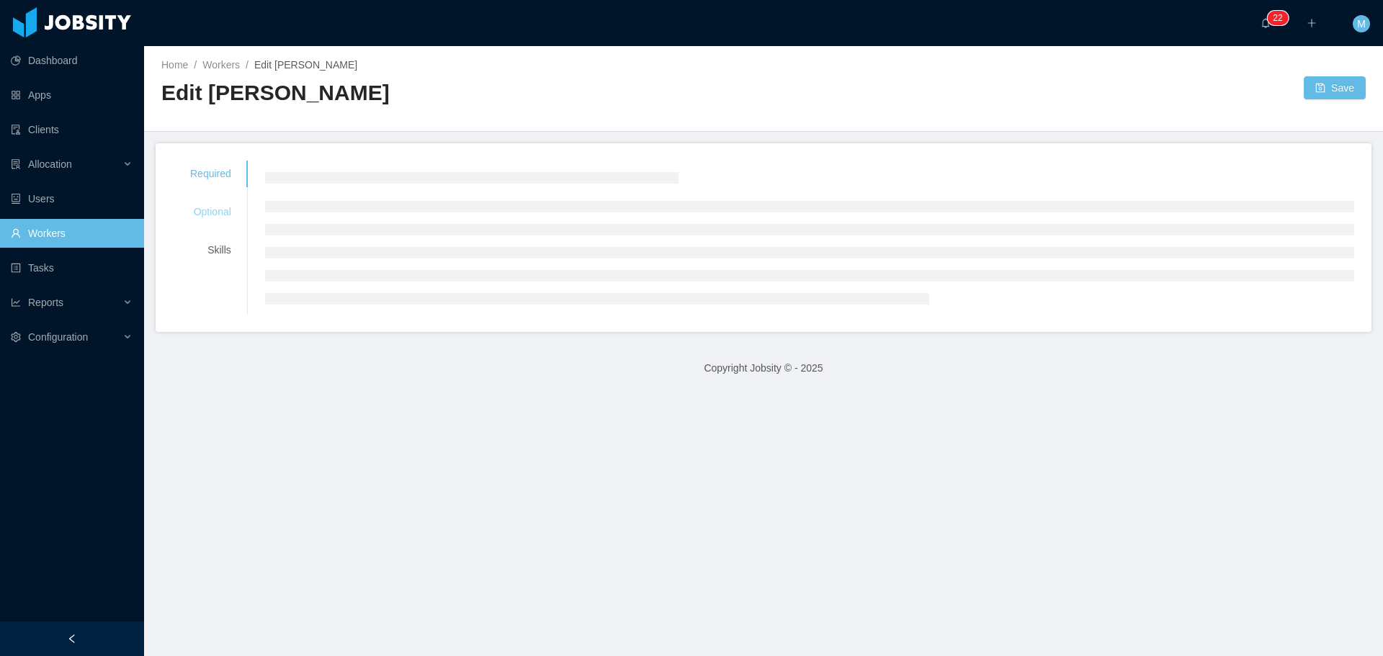
click at [223, 219] on div "Optional" at bounding box center [211, 212] width 76 height 27
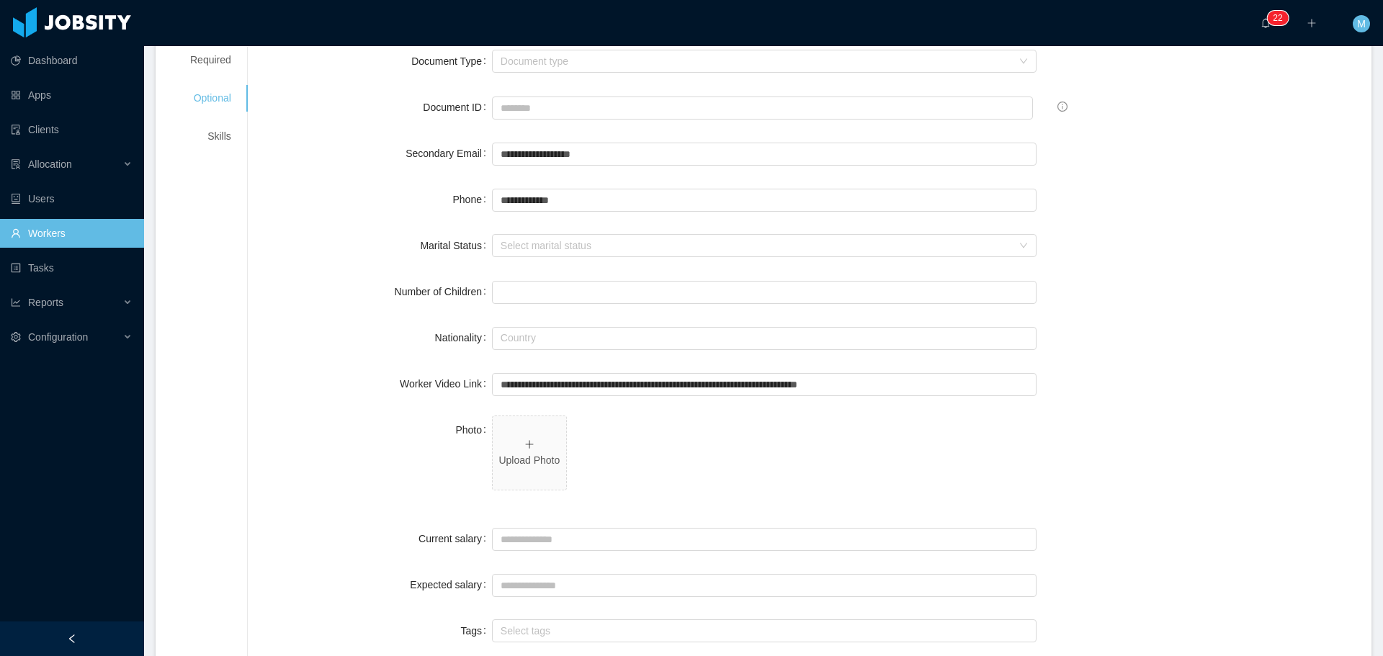
scroll to position [360, 0]
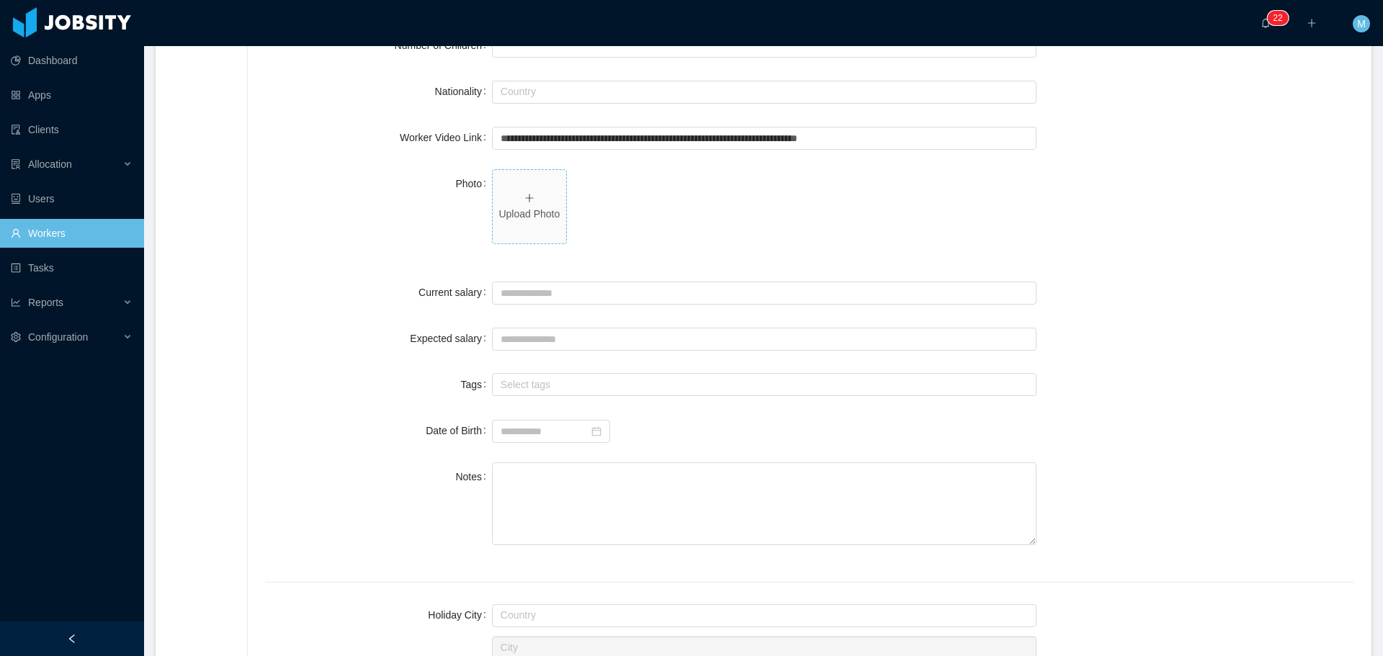
click at [515, 231] on span "Upload Photo" at bounding box center [529, 206] width 73 height 73
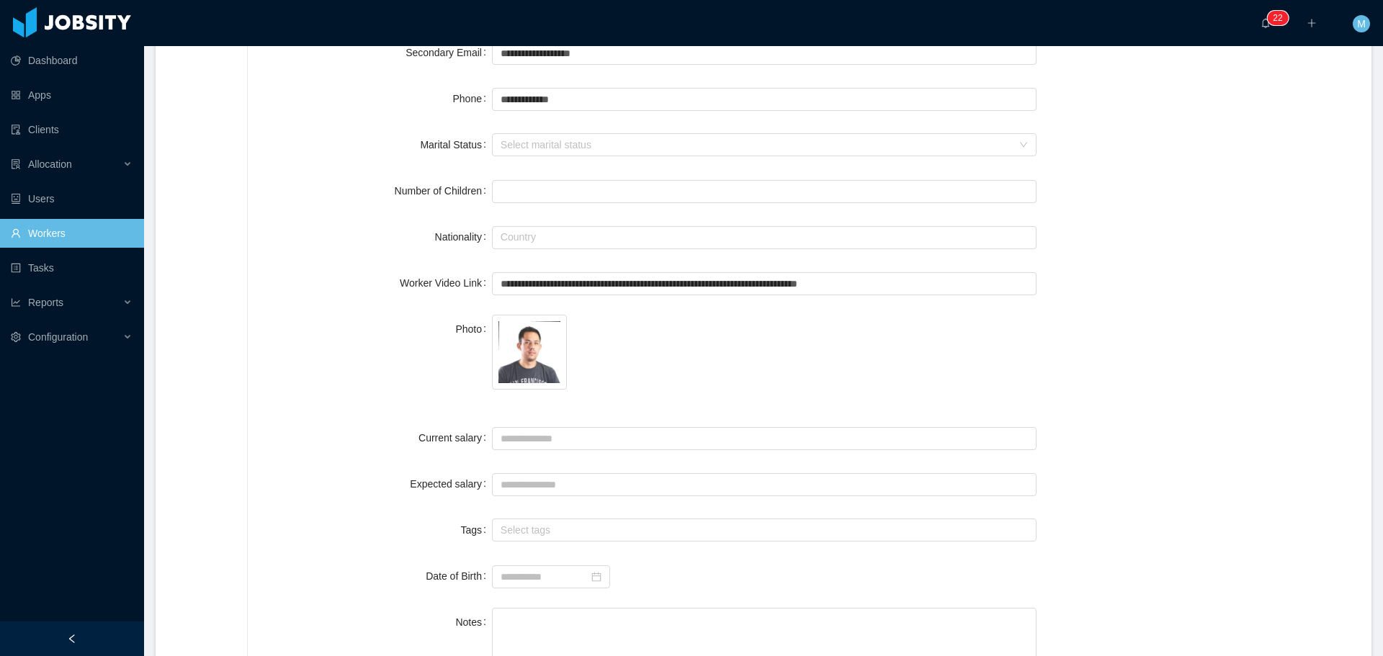
scroll to position [0, 0]
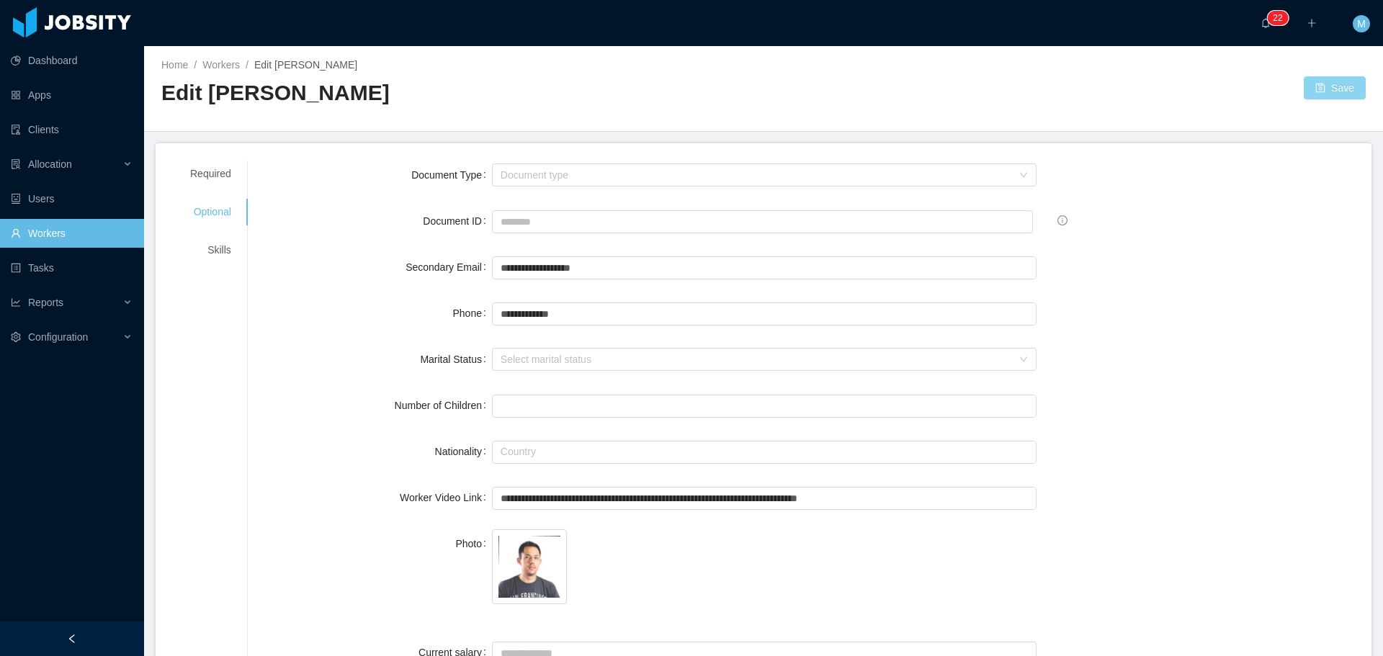
click at [1322, 82] on button "Save" at bounding box center [1335, 87] width 62 height 23
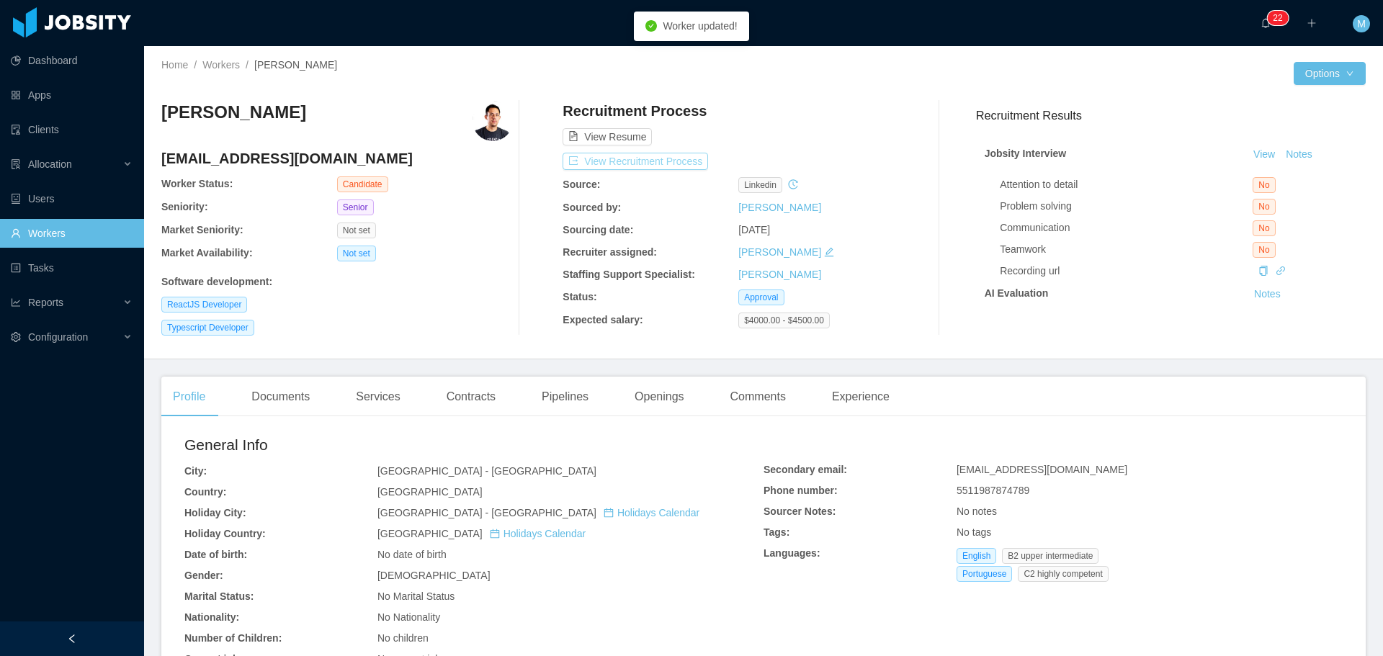
click at [647, 156] on button "View Recruitment Process" at bounding box center [634, 161] width 145 height 17
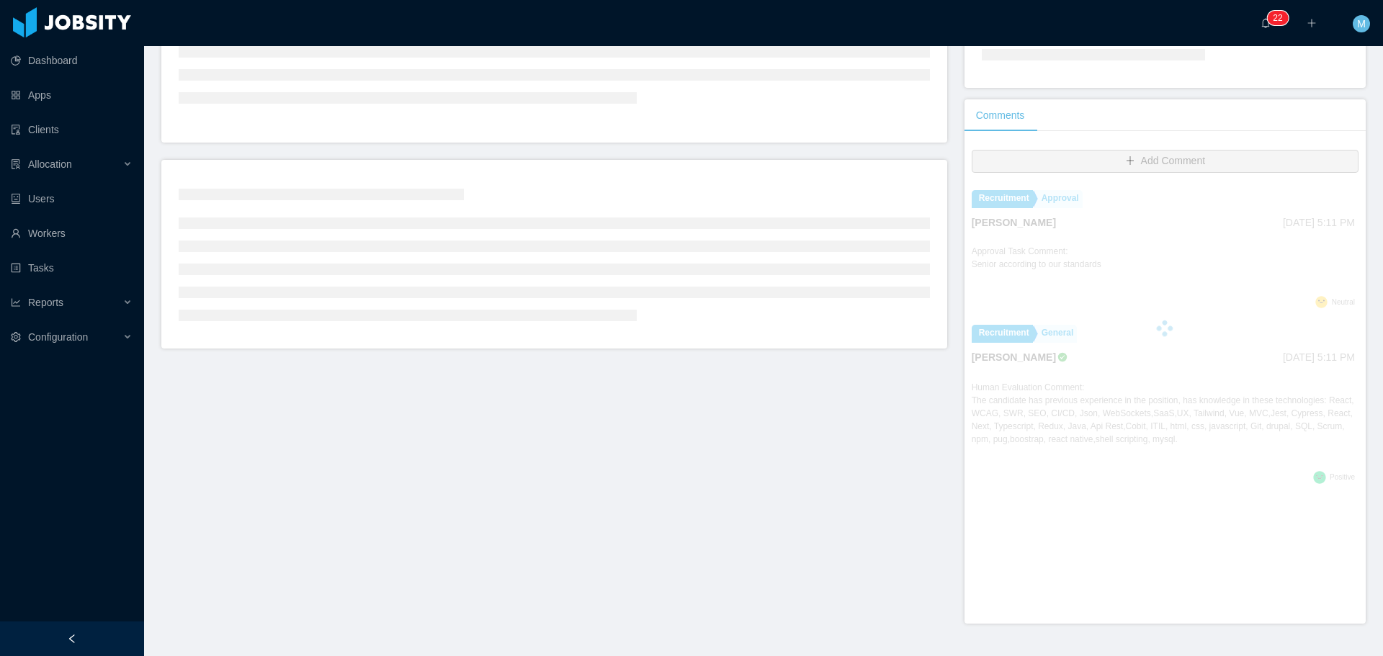
scroll to position [284, 0]
